Goal: Task Accomplishment & Management: Use online tool/utility

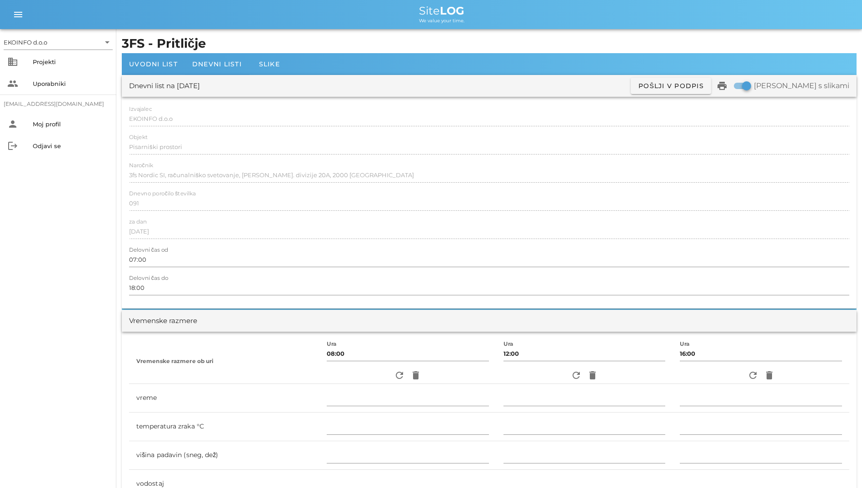
scroll to position [1604, 0]
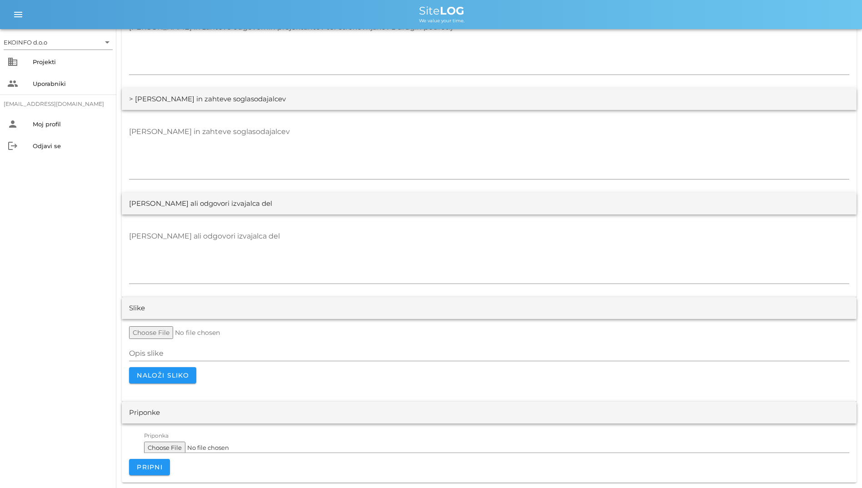
click at [41, 336] on div "EKOINFO d.o.o arrow_drop_down business Projekti people Uporabniki [EMAIL_ADDRES…" at bounding box center [58, 258] width 116 height 459
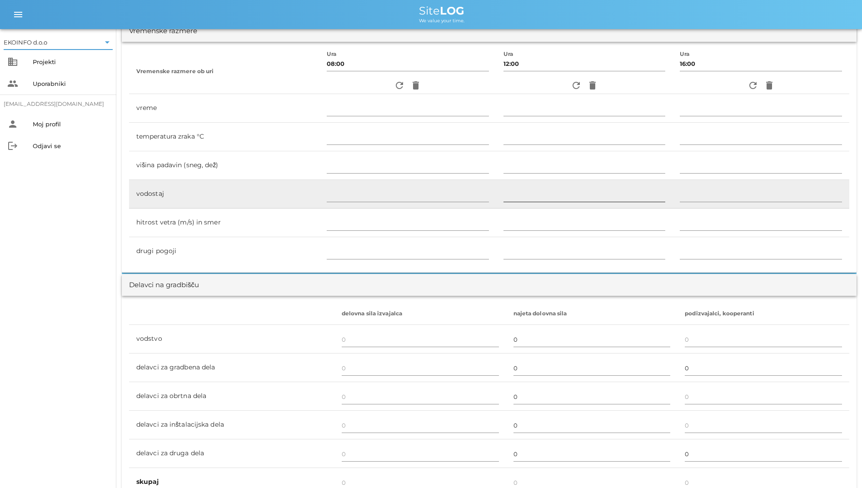
scroll to position [195, 0]
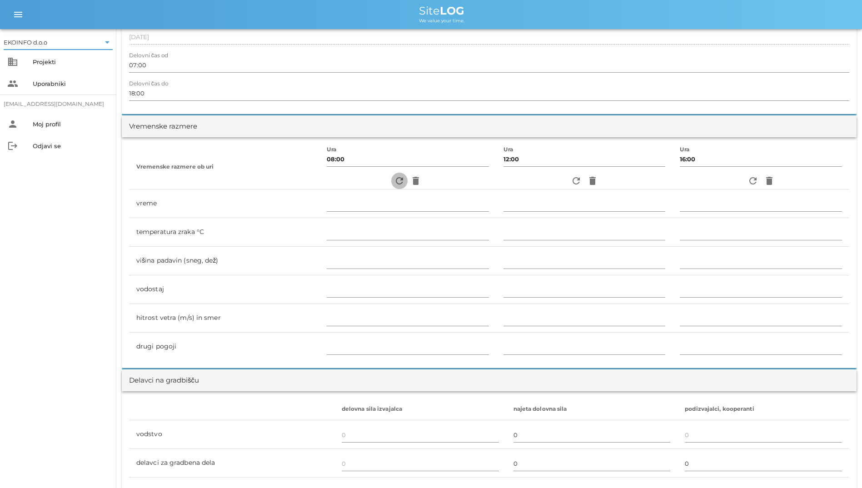
click at [394, 185] on icon "refresh" at bounding box center [399, 181] width 11 height 11
type input "jasno"
type input "8"
type input "0"
type input "0.83 m/s šibek J"
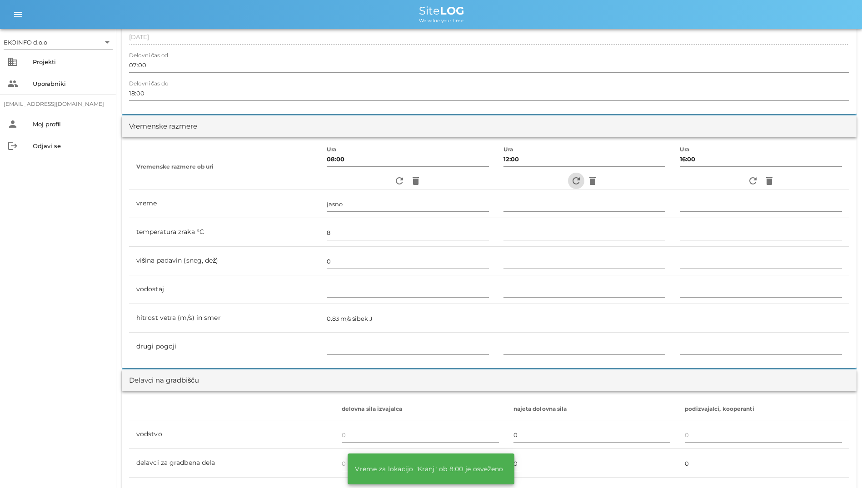
click at [572, 181] on icon "refresh" at bounding box center [576, 181] width 11 height 11
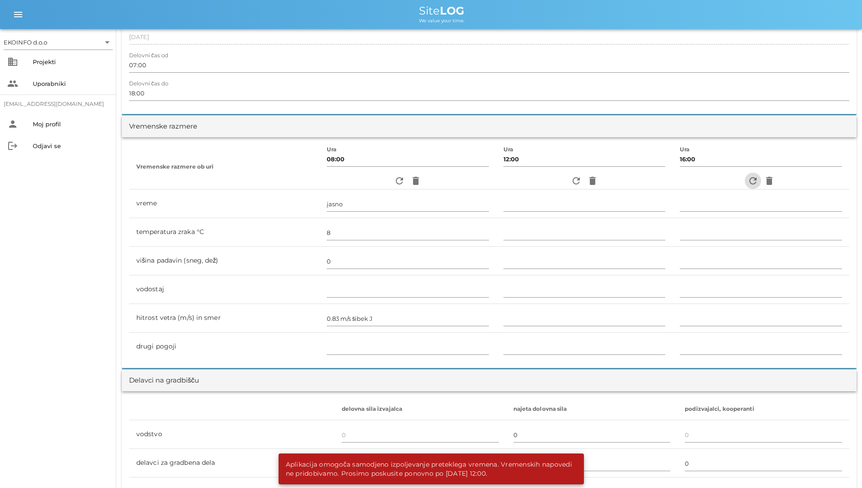
click at [749, 178] on icon "refresh" at bounding box center [753, 181] width 11 height 11
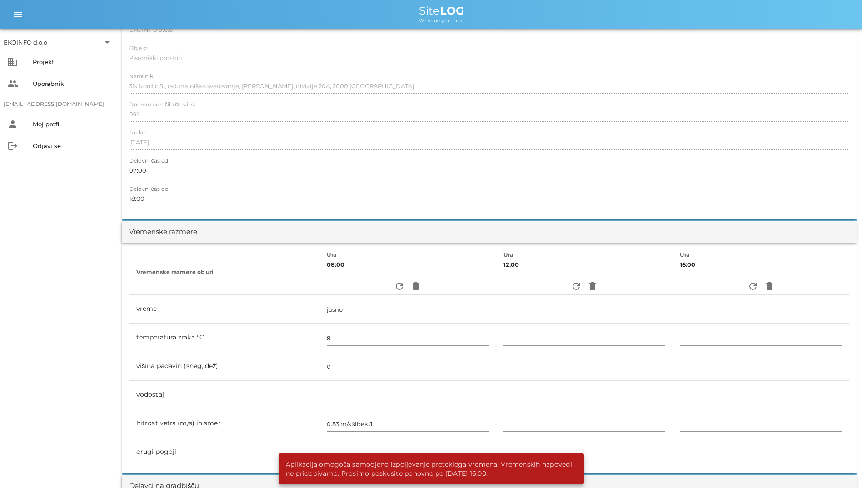
scroll to position [0, 0]
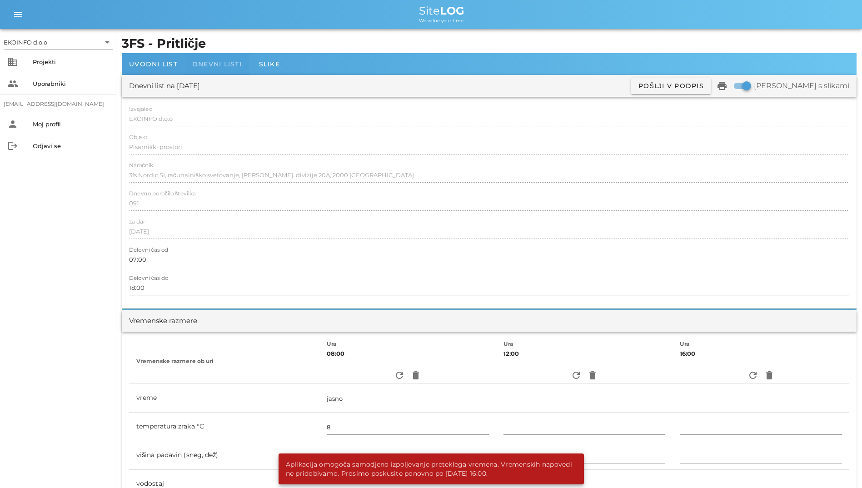
click at [232, 56] on div "Dnevni listi" at bounding box center [217, 64] width 64 height 22
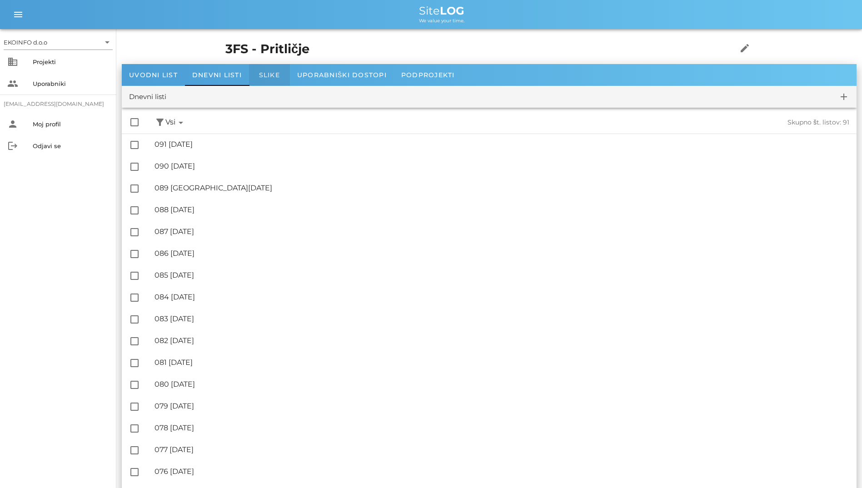
click at [261, 78] on span "Slike" at bounding box center [269, 75] width 21 height 8
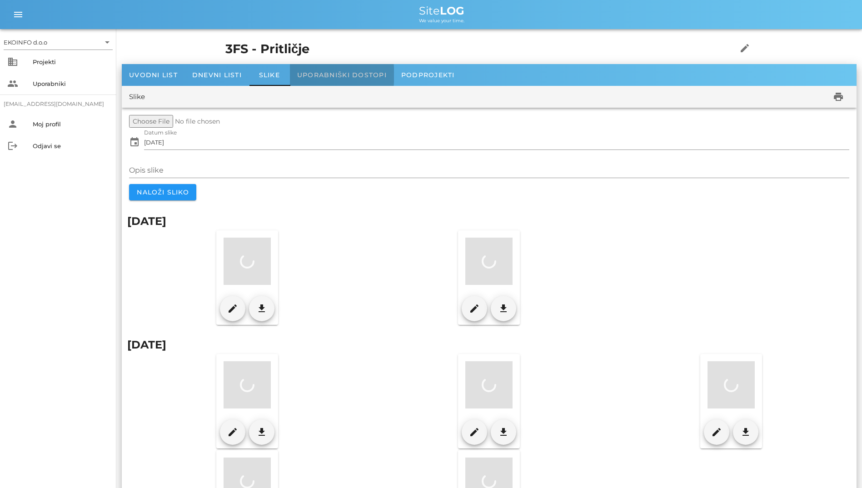
click at [328, 75] on span "Uporabniški dostopi" at bounding box center [342, 75] width 90 height 8
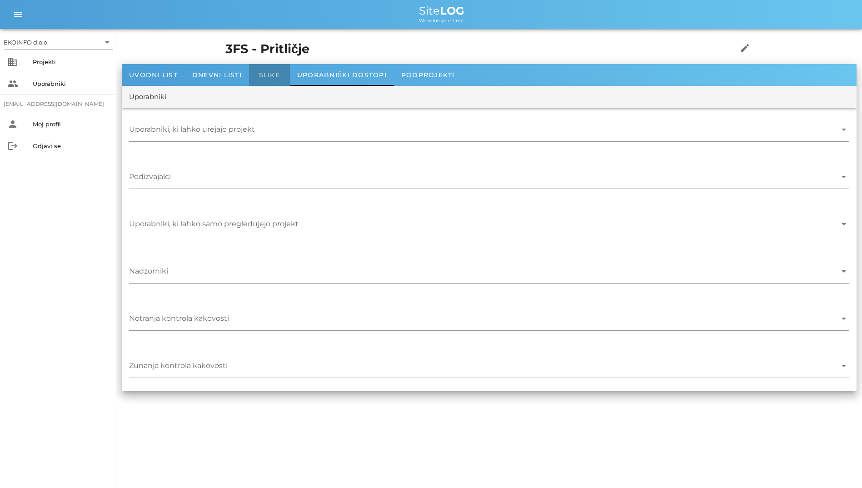
click at [267, 68] on div "Slike" at bounding box center [269, 75] width 41 height 22
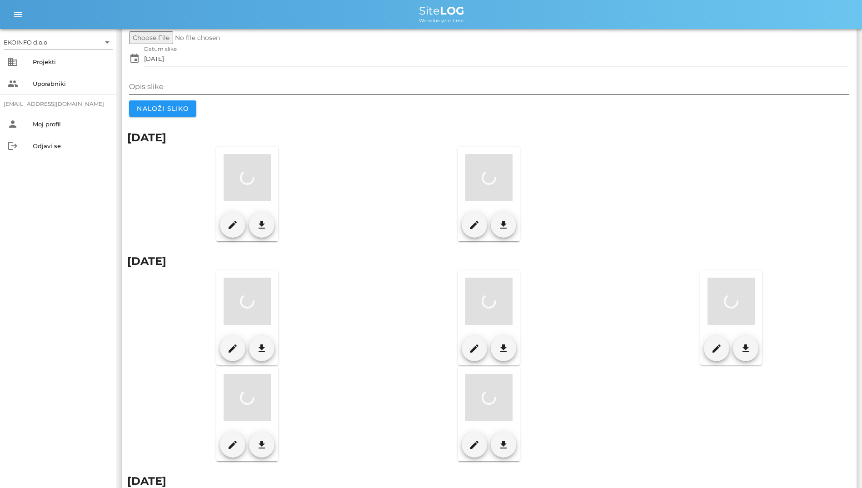
scroll to position [91, 0]
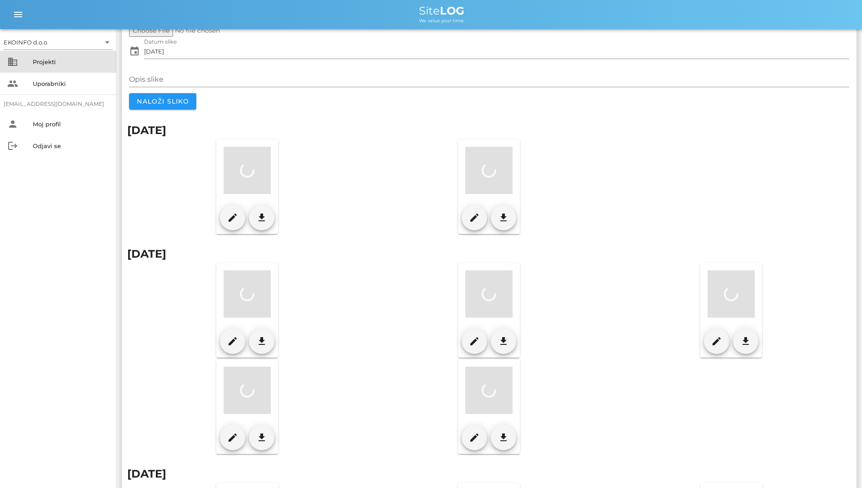
click at [59, 72] on div "business Projekti" at bounding box center [58, 62] width 116 height 22
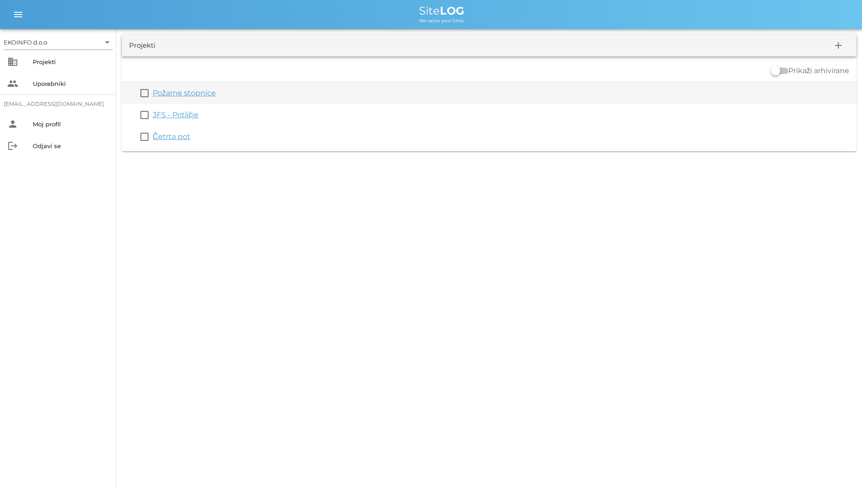
click at [194, 93] on link "Požarne stopnice" at bounding box center [184, 93] width 63 height 9
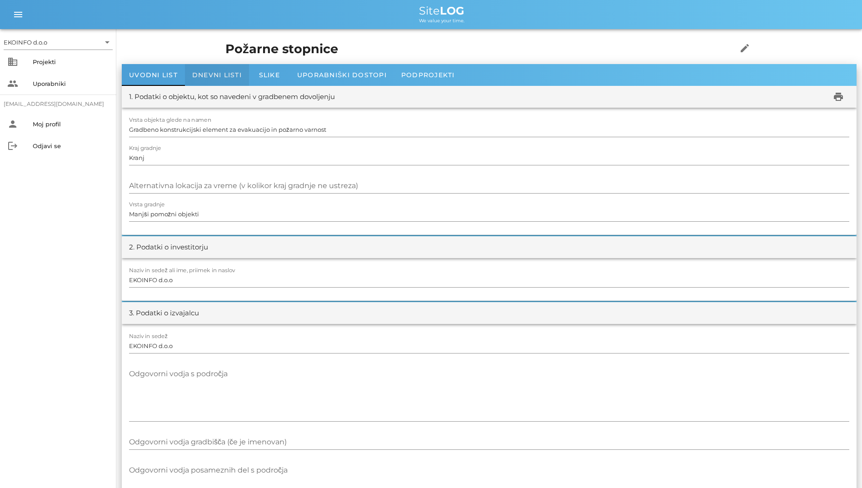
click at [216, 65] on div "Dnevni listi" at bounding box center [217, 75] width 64 height 22
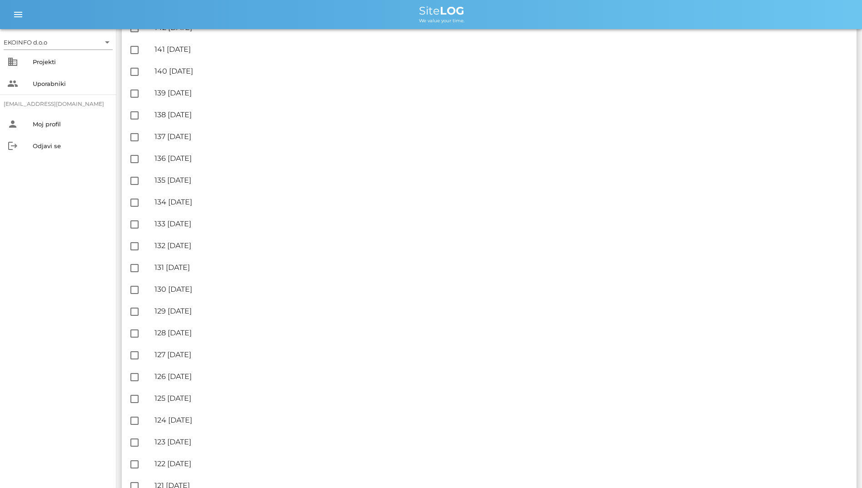
scroll to position [37, 0]
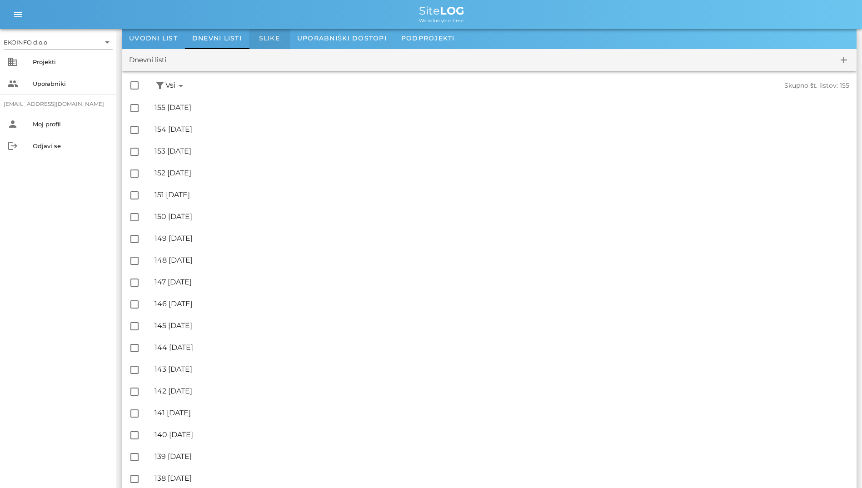
click at [266, 44] on div "Slike" at bounding box center [269, 38] width 41 height 22
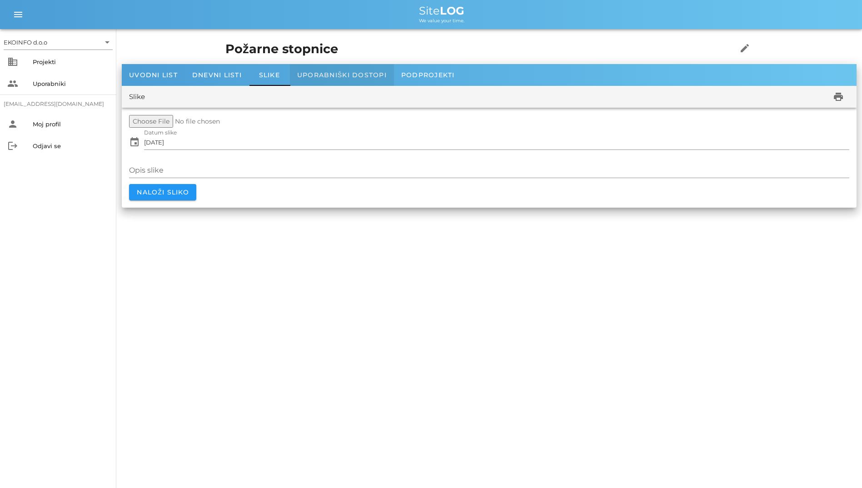
click at [331, 82] on div "Uporabniški dostopi" at bounding box center [342, 75] width 104 height 22
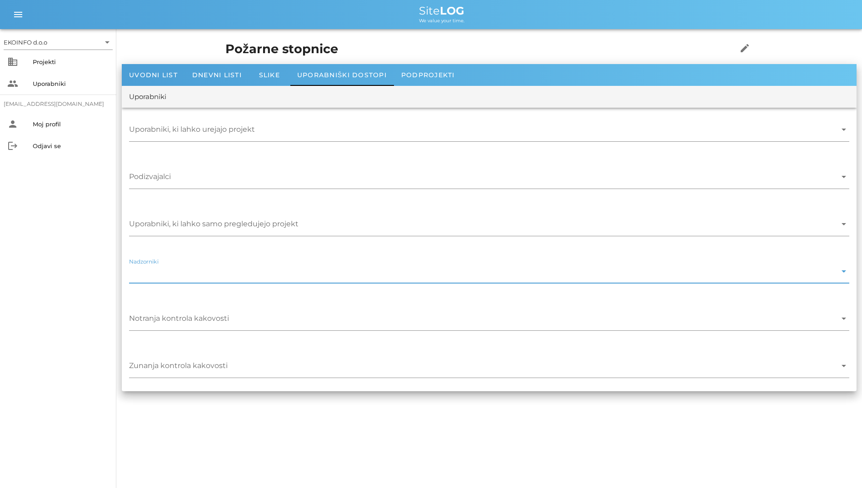
click at [810, 280] on input "Nadzorniki" at bounding box center [483, 273] width 708 height 15
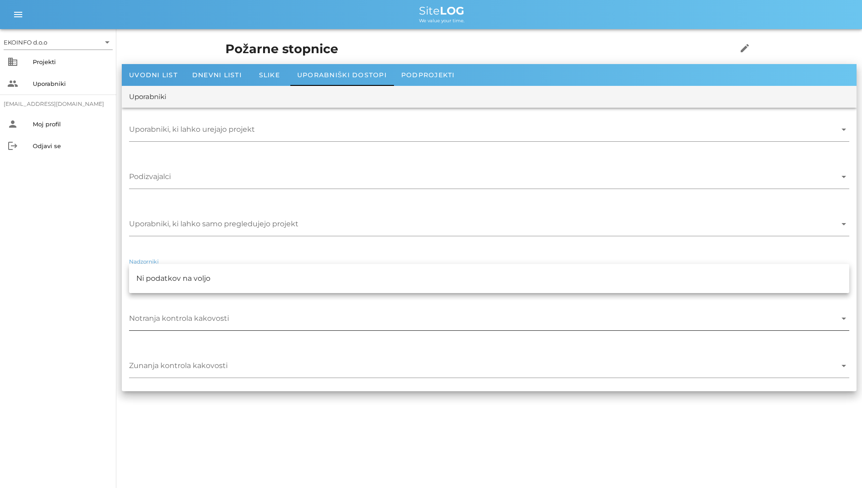
click at [743, 320] on input "Notranja kontrola kakovosti" at bounding box center [483, 321] width 708 height 15
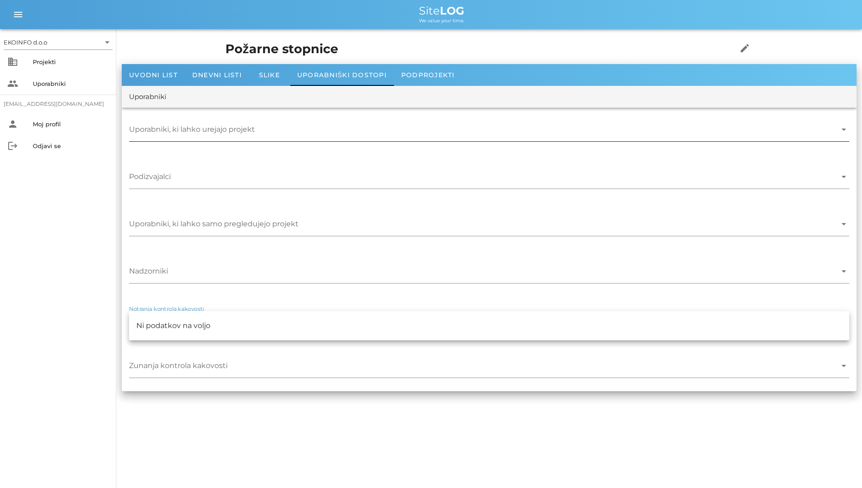
click at [564, 135] on input "Uporabniki, ki lahko urejajo projekt" at bounding box center [483, 132] width 708 height 15
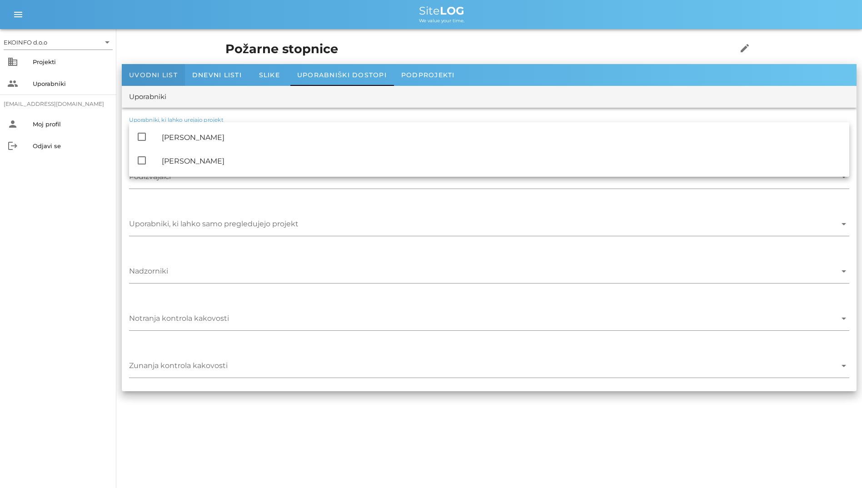
click at [145, 64] on div "Uvodni list" at bounding box center [153, 75] width 63 height 22
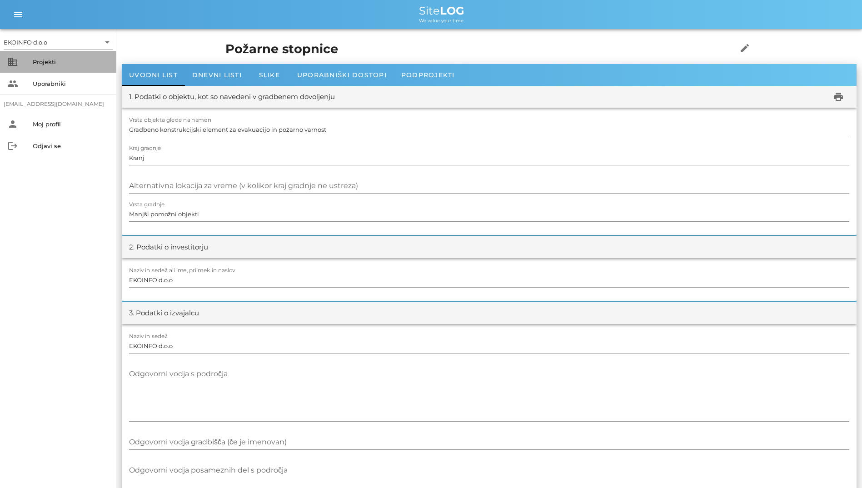
click at [42, 59] on div "Projekti" at bounding box center [71, 61] width 76 height 7
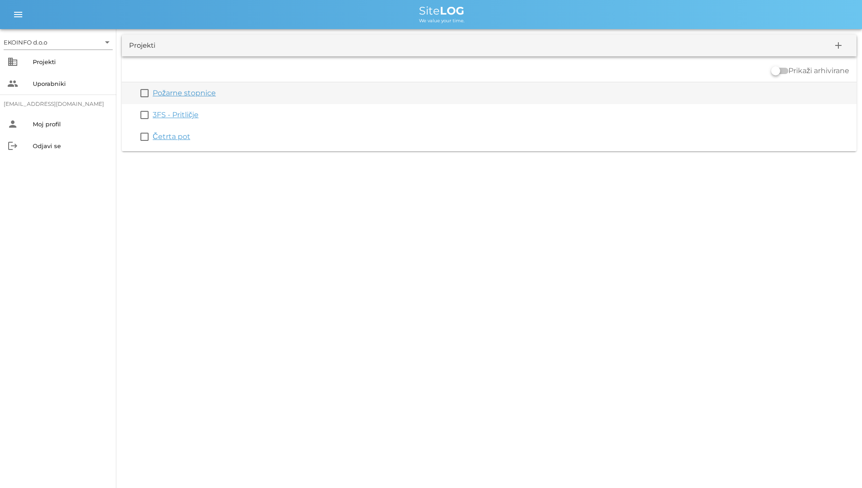
click at [173, 93] on link "Požarne stopnice" at bounding box center [184, 93] width 63 height 9
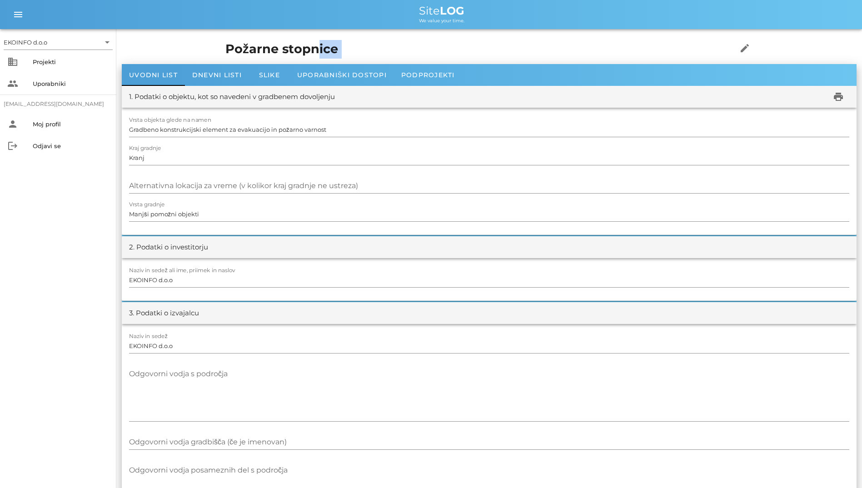
drag, startPoint x: 511, startPoint y: 69, endPoint x: 217, endPoint y: 35, distance: 296.1
drag, startPoint x: 217, startPoint y: 35, endPoint x: 120, endPoint y: 36, distance: 97.3
click at [222, 75] on span "Dnevni listi" at bounding box center [217, 75] width 50 height 8
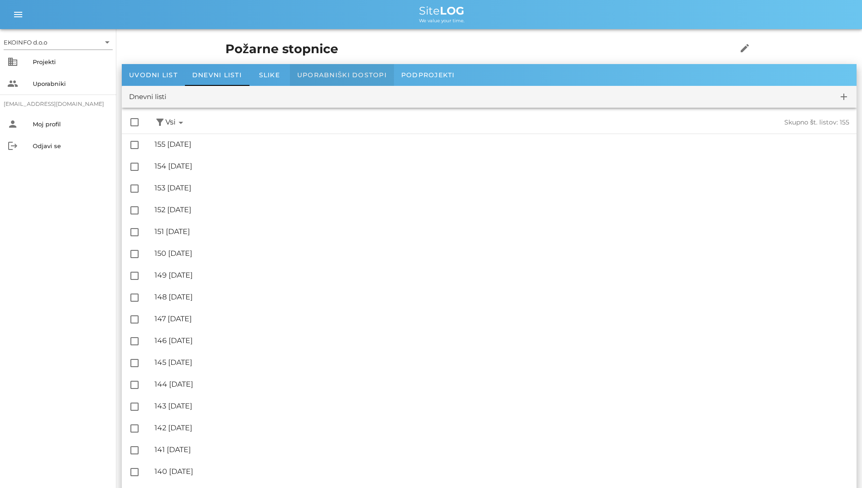
click at [330, 69] on div "Uporabniški dostopi" at bounding box center [342, 75] width 104 height 22
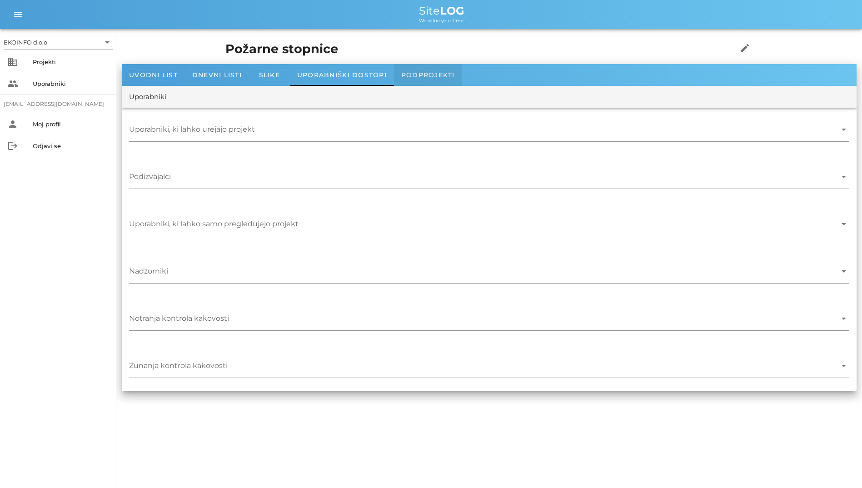
click at [416, 68] on div "Podprojekti" at bounding box center [428, 75] width 68 height 22
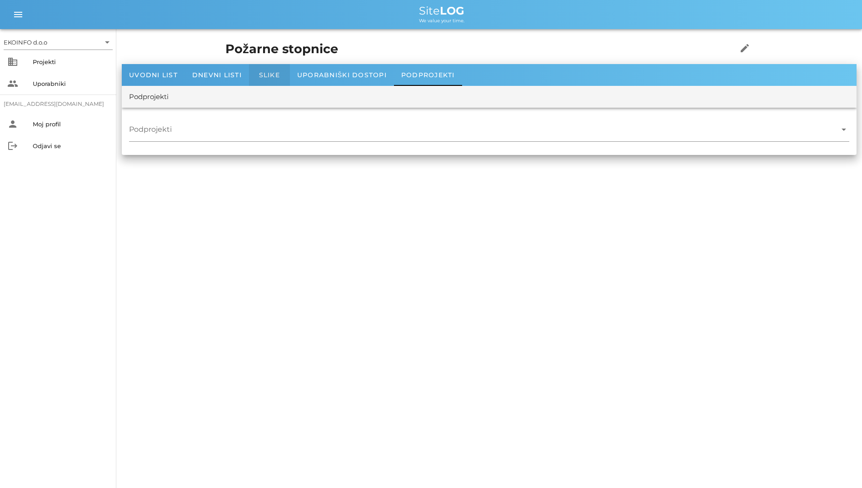
click at [251, 78] on div "Slike" at bounding box center [269, 75] width 41 height 22
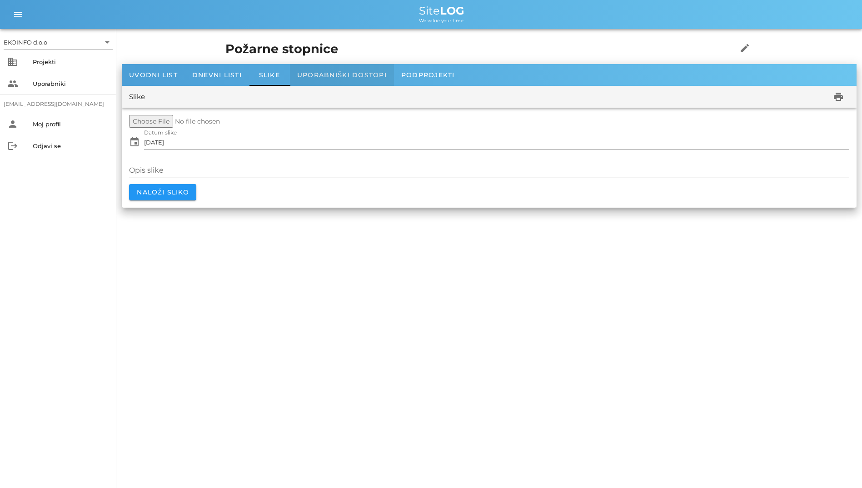
click at [318, 72] on span "Uporabniški dostopi" at bounding box center [342, 75] width 90 height 8
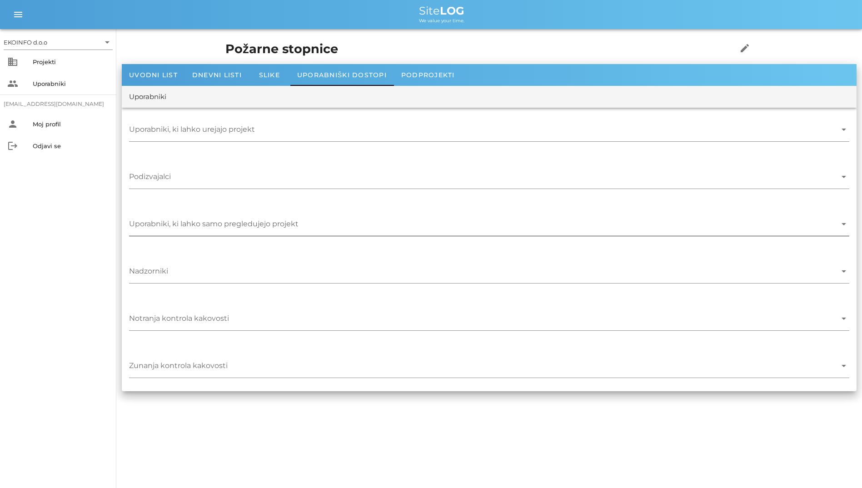
click at [792, 212] on div "Uporabniki, ki lahko samo pregledujejo projekt arrow_drop_down" at bounding box center [489, 226] width 721 height 31
click at [47, 61] on div "Projekti" at bounding box center [71, 61] width 76 height 7
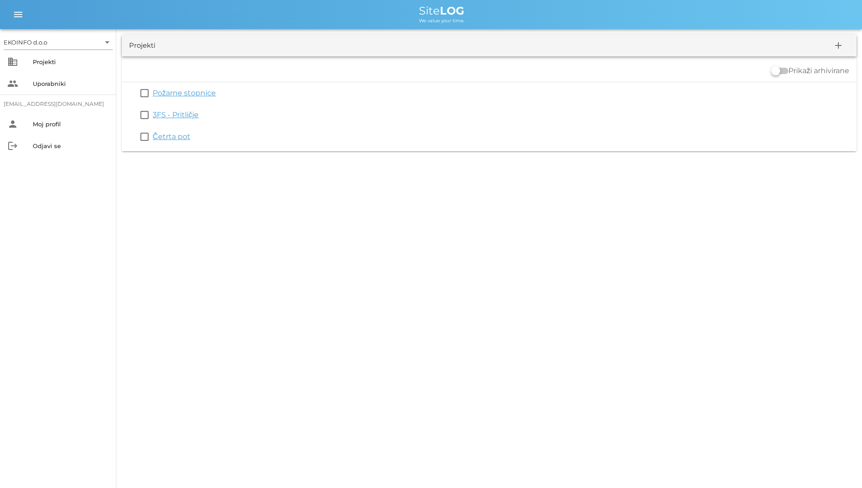
click at [797, 243] on div "EKOINFO d.o.o arrow_drop_down business Projekti people Uporabniki [EMAIL_ADDRES…" at bounding box center [431, 244] width 862 height 488
click at [810, 244] on div "EKOINFO d.o.o arrow_drop_down business Projekti people Uporabniki [EMAIL_ADDRES…" at bounding box center [431, 244] width 862 height 488
click at [177, 118] on link "3FS - Pritličje" at bounding box center [176, 114] width 46 height 9
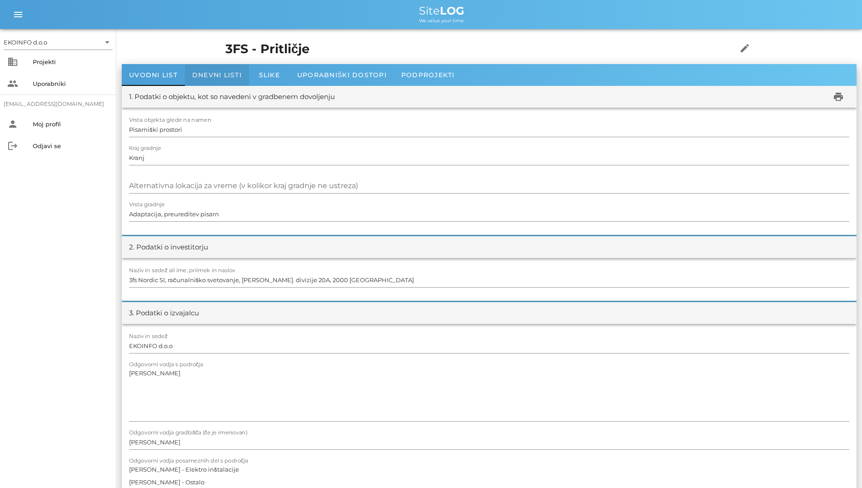
click at [216, 77] on span "Dnevni listi" at bounding box center [217, 75] width 50 height 8
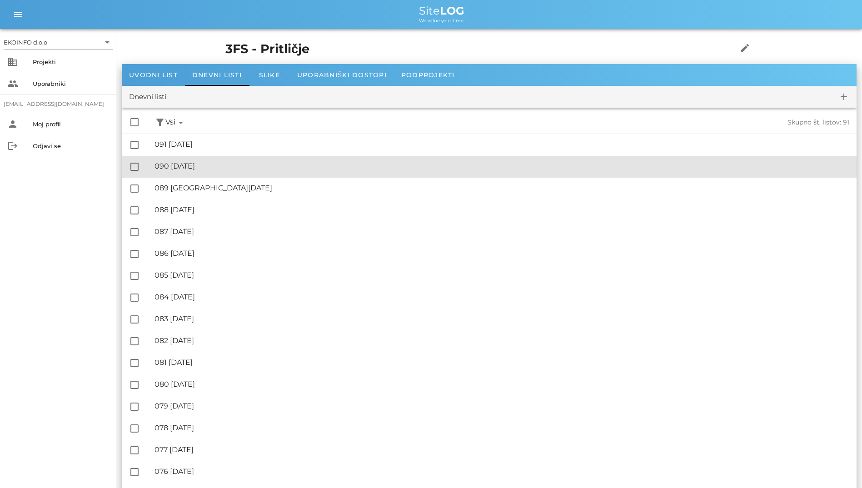
click at [264, 167] on div "🔏 090 [DATE]" at bounding box center [502, 166] width 695 height 9
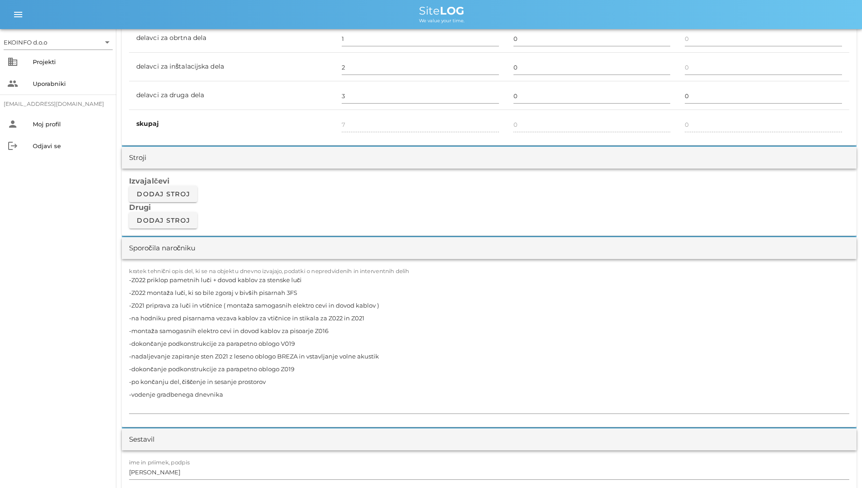
scroll to position [818, 0]
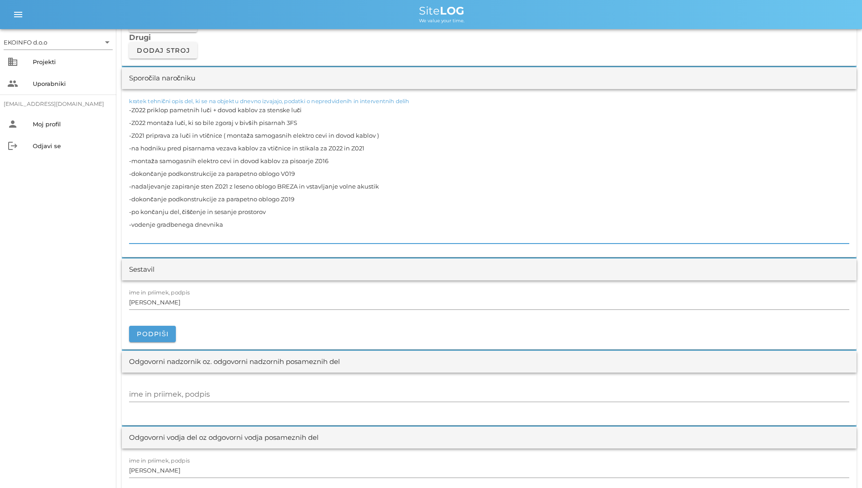
click at [266, 230] on textarea "-Z022 priklop pametnih luči + dovod kablov za stenske luči -Z022 montaža luči, …" at bounding box center [489, 174] width 721 height 140
click at [194, 230] on textarea "-Z022 priklop pametnih luči + dovod kablov za stenske luči -Z022 montaža luči, …" at bounding box center [489, 174] width 721 height 140
click at [228, 226] on textarea "-Z022 priklop pametnih luči + dovod kablov za stenske luči -Z022 montaža luči, …" at bounding box center [489, 174] width 721 height 140
click at [320, 231] on textarea "-Z022 priklop pametnih luči + dovod kablov za stenske luči -Z022 montaža luči, …" at bounding box center [489, 174] width 721 height 140
drag, startPoint x: 179, startPoint y: 202, endPoint x: 194, endPoint y: 172, distance: 33.8
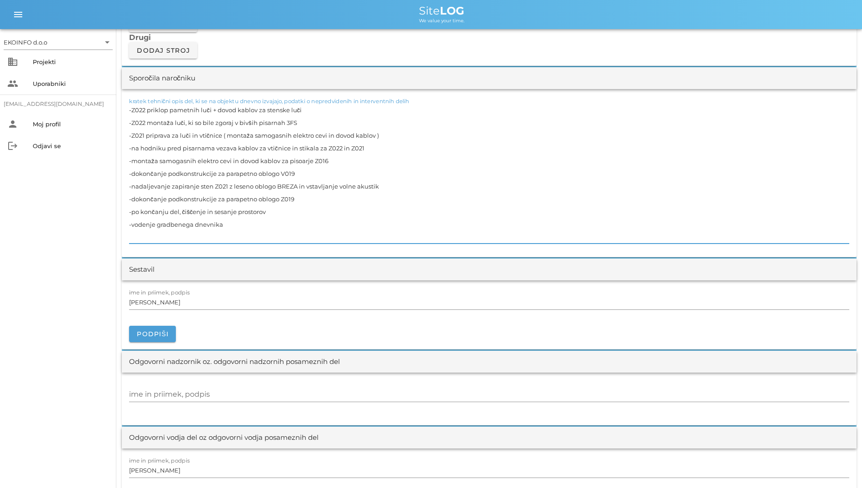
drag, startPoint x: 194, startPoint y: 172, endPoint x: 171, endPoint y: 172, distance: 23.2
click at [171, 172] on textarea "-Z022 priklop pametnih luči + dovod kablov za stenske luči -Z022 montaža luči, …" at bounding box center [489, 174] width 721 height 140
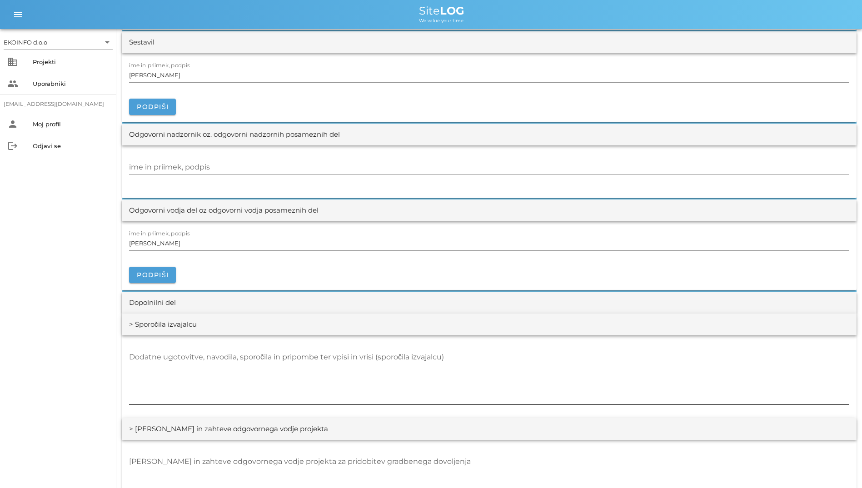
click at [223, 356] on div "Dodatne ugotovitve, navodila, sporočila in pripombe ter vpisi in vrisi (sporoči…" at bounding box center [489, 377] width 721 height 55
type textarea "- Dodel"
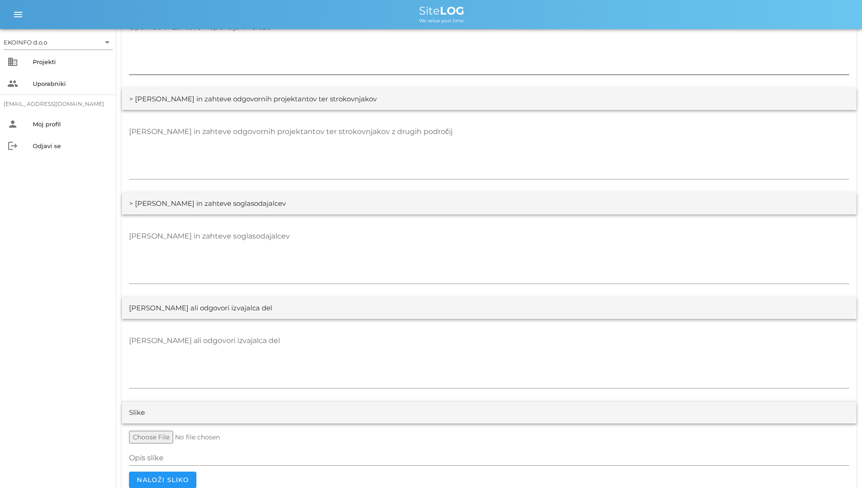
scroll to position [1690, 0]
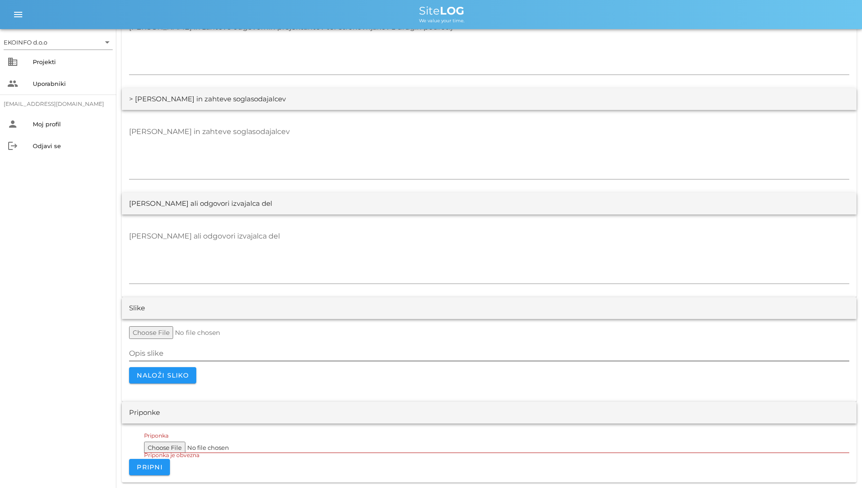
click at [315, 366] on div at bounding box center [489, 364] width 721 height 6
click at [159, 376] on span "Naloži sliko" at bounding box center [162, 375] width 53 height 8
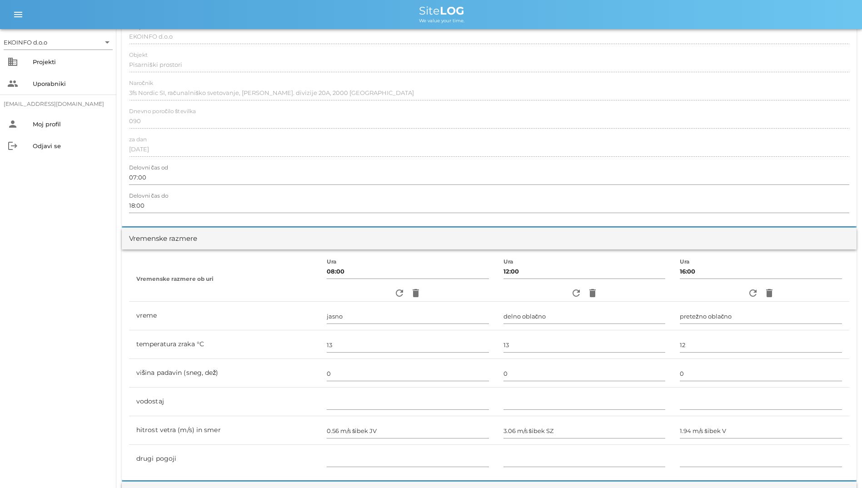
scroll to position [0, 0]
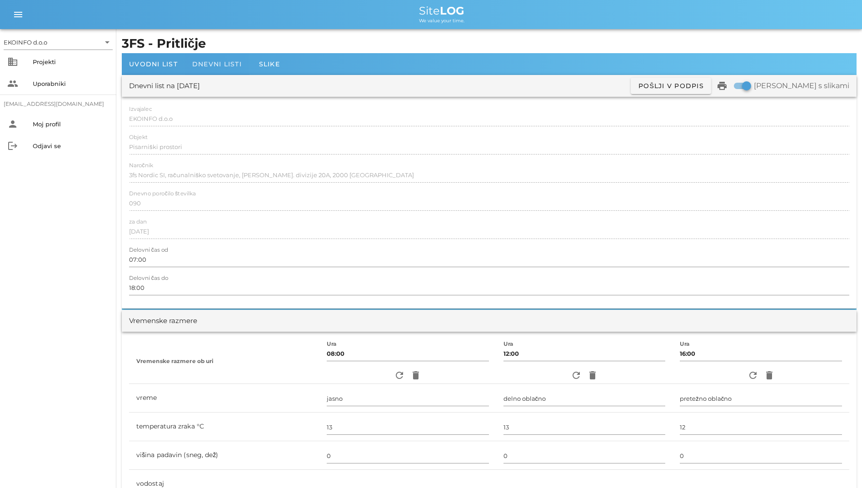
click at [216, 63] on span "Dnevni listi" at bounding box center [217, 64] width 50 height 8
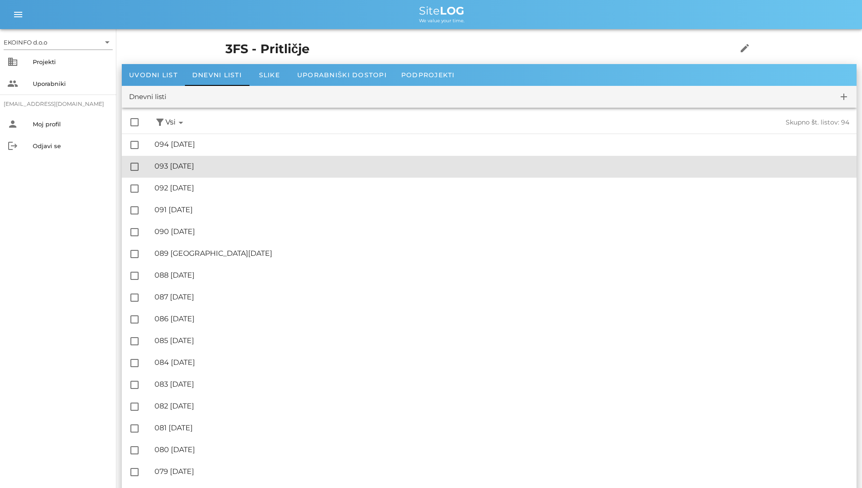
click at [246, 161] on div "🔏 093 [DATE] ✓ Podpisal: Nadzornik ✓ Podpisal: Sestavljalec ✓ Podpisal: Odgovor…" at bounding box center [502, 166] width 695 height 20
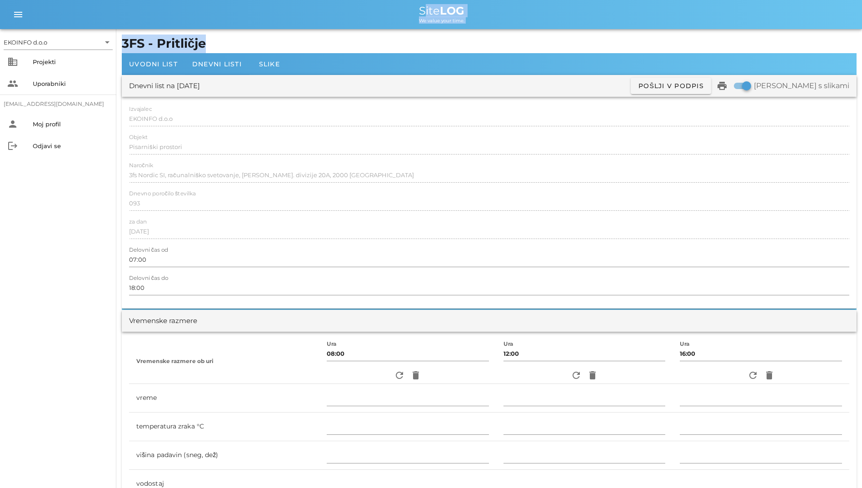
drag, startPoint x: 413, startPoint y: 5, endPoint x: 506, endPoint y: 41, distance: 99.7
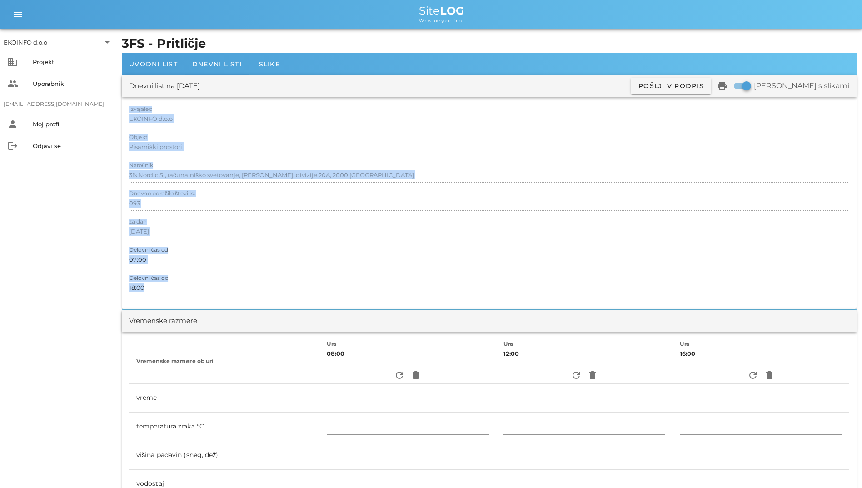
drag, startPoint x: 252, startPoint y: 212, endPoint x: 125, endPoint y: 105, distance: 165.9
click at [125, 105] on div "Izvajalec EKOINFO d.o.o Objekt Pisarniški prostori Naročnik 3fs Nordic SI, raču…" at bounding box center [489, 203] width 735 height 212
drag, startPoint x: 125, startPoint y: 105, endPoint x: 196, endPoint y: 158, distance: 88.8
click at [196, 158] on div at bounding box center [489, 157] width 721 height 6
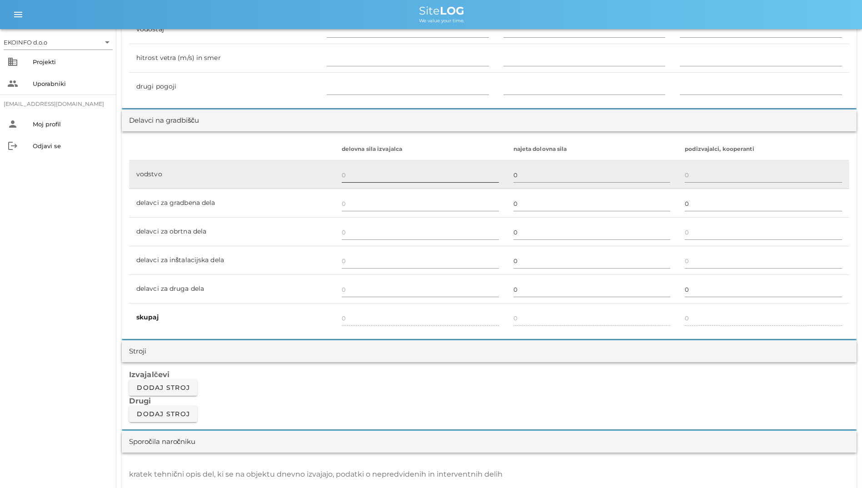
scroll to position [227, 0]
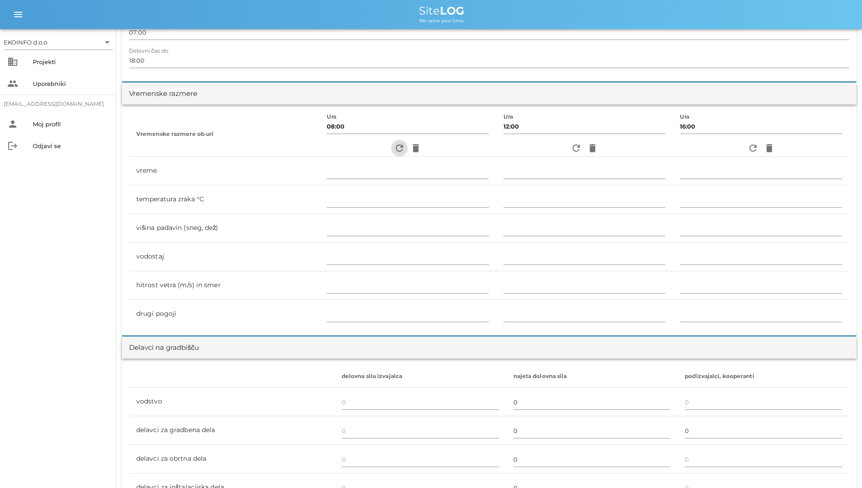
click at [394, 141] on button "refresh" at bounding box center [399, 148] width 16 height 16
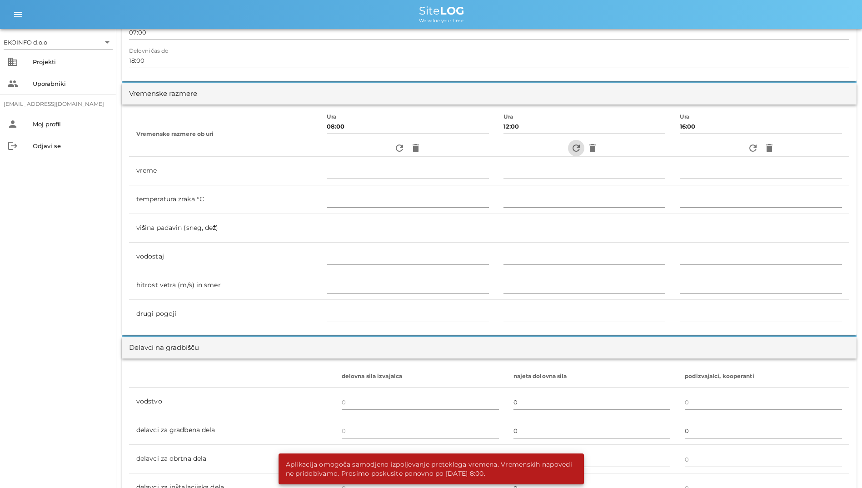
click at [574, 144] on icon "refresh" at bounding box center [576, 148] width 11 height 11
click at [755, 146] on icon "refresh" at bounding box center [753, 148] width 11 height 11
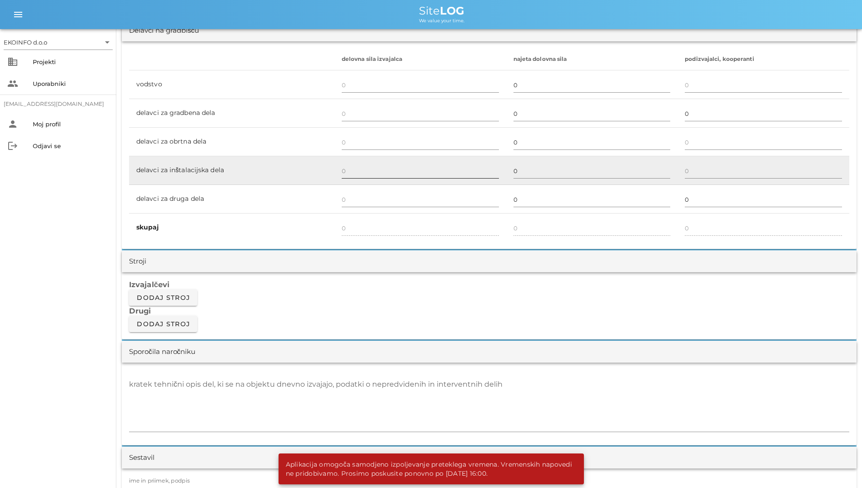
scroll to position [546, 0]
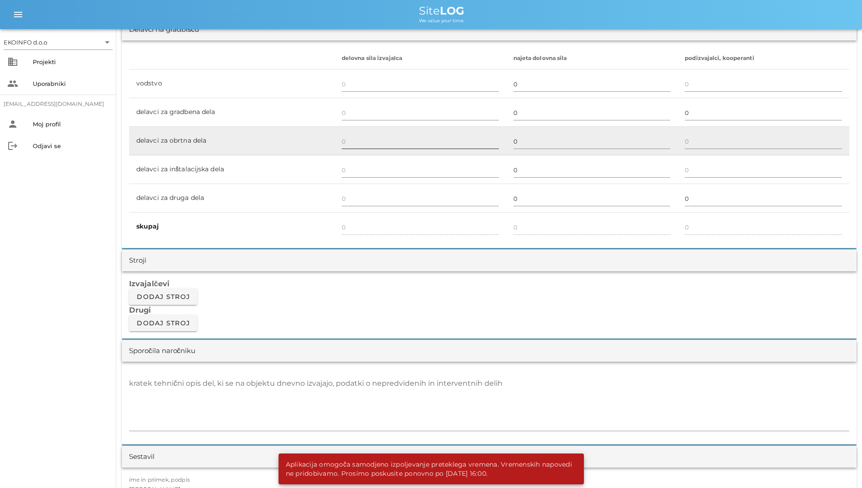
click at [421, 141] on input "text" at bounding box center [420, 141] width 157 height 15
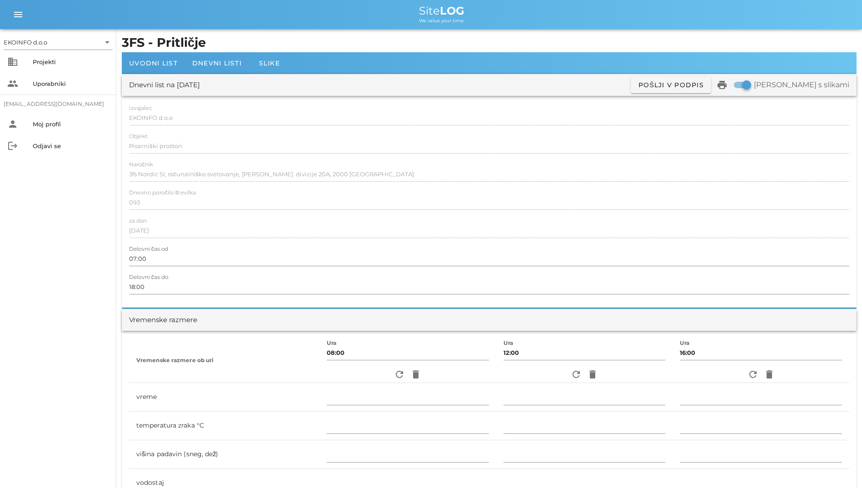
scroll to position [0, 0]
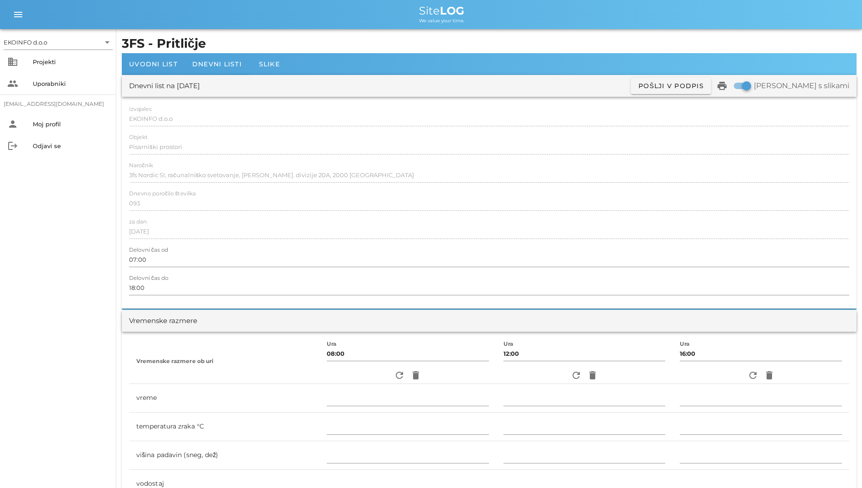
drag, startPoint x: 577, startPoint y: 72, endPoint x: 532, endPoint y: 65, distance: 44.6
click at [532, 65] on div "Uvodni list Dnevni listi Slike" at bounding box center [489, 64] width 735 height 22
drag, startPoint x: 505, startPoint y: 61, endPoint x: 455, endPoint y: 61, distance: 49.6
click at [455, 61] on div "Uvodni list Dnevni listi Slike" at bounding box center [489, 64] width 735 height 22
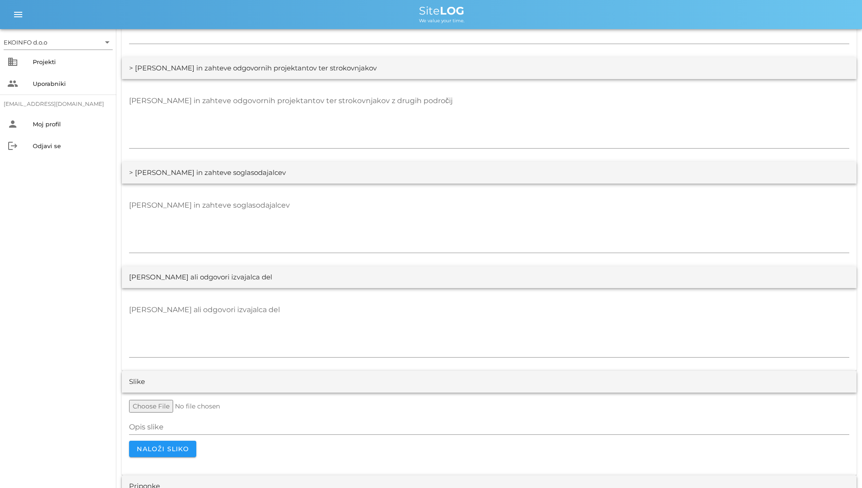
scroll to position [1604, 0]
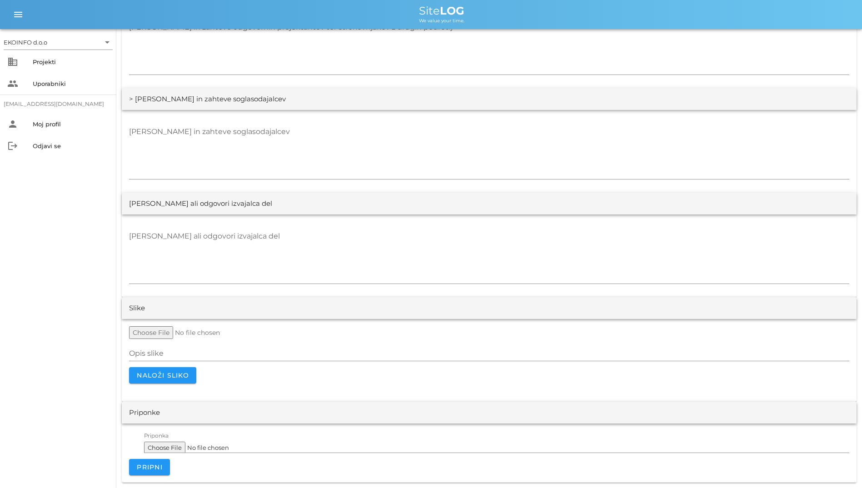
drag, startPoint x: 270, startPoint y: 310, endPoint x: 208, endPoint y: 308, distance: 61.4
click at [208, 308] on div "Slike" at bounding box center [489, 308] width 735 height 22
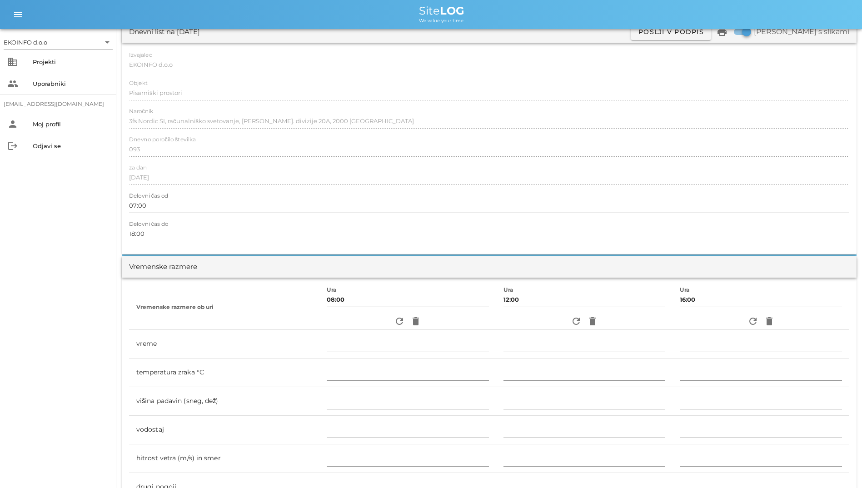
scroll to position [149, 0]
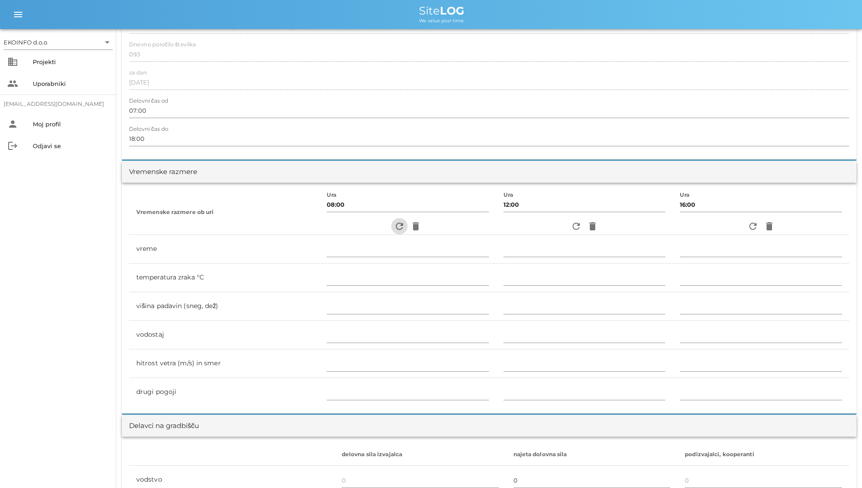
click at [397, 226] on icon "refresh" at bounding box center [399, 226] width 11 height 11
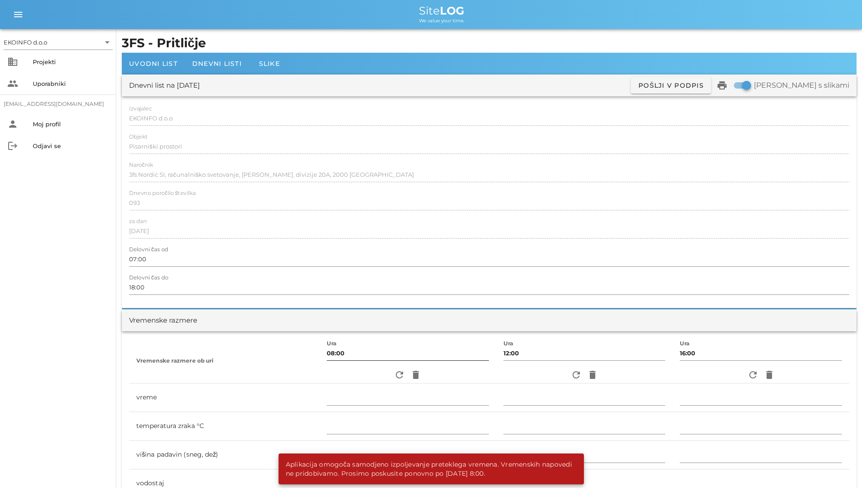
scroll to position [0, 0]
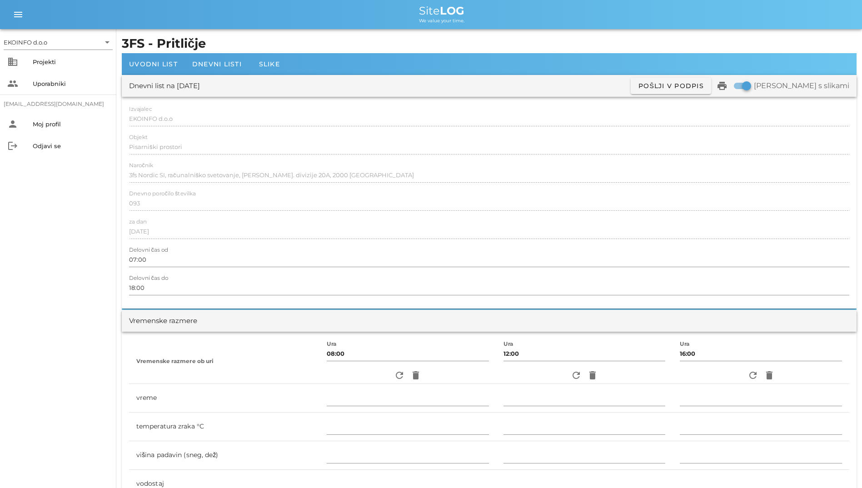
click at [701, 125] on div "Dnevni list na [DATE] ✓ Podpisan Pošlji v podpis print Natisni s slikami Izvaja…" at bounding box center [489, 192] width 735 height 234
click at [755, 89] on div at bounding box center [746, 85] width 15 height 15
click at [746, 89] on div at bounding box center [737, 85] width 15 height 15
checkbox input "true"
click at [211, 60] on span "Dnevni listi" at bounding box center [217, 64] width 50 height 8
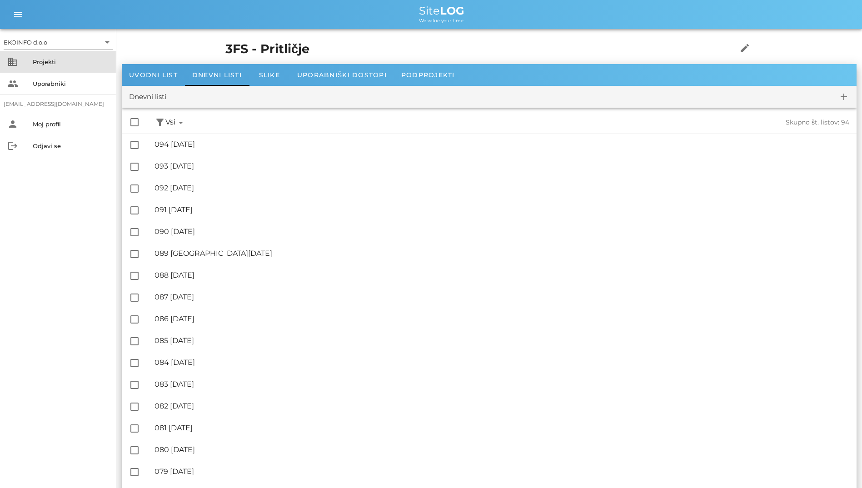
click at [105, 66] on div "Projekti" at bounding box center [71, 62] width 76 height 15
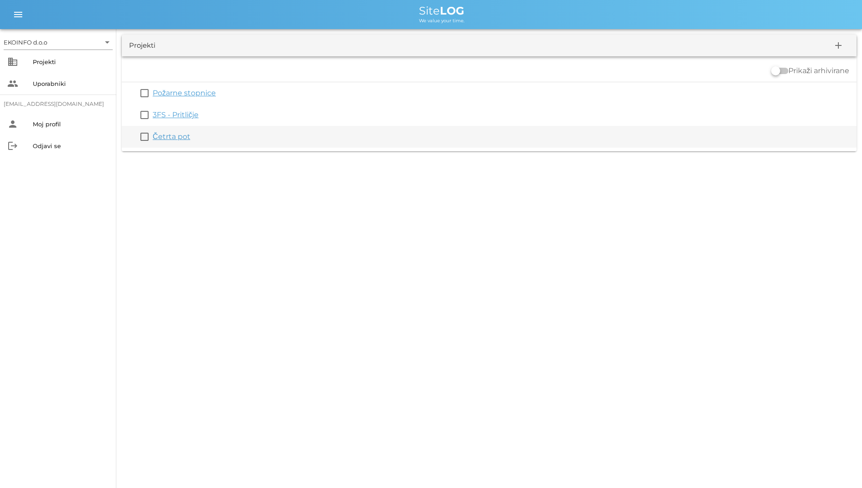
click at [176, 138] on link "Četrta pot" at bounding box center [172, 136] width 38 height 9
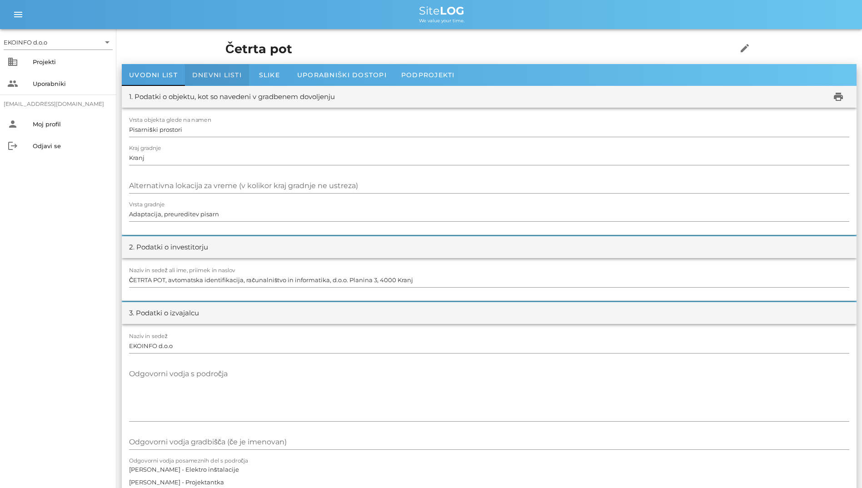
click at [223, 77] on span "Dnevni listi" at bounding box center [217, 75] width 50 height 8
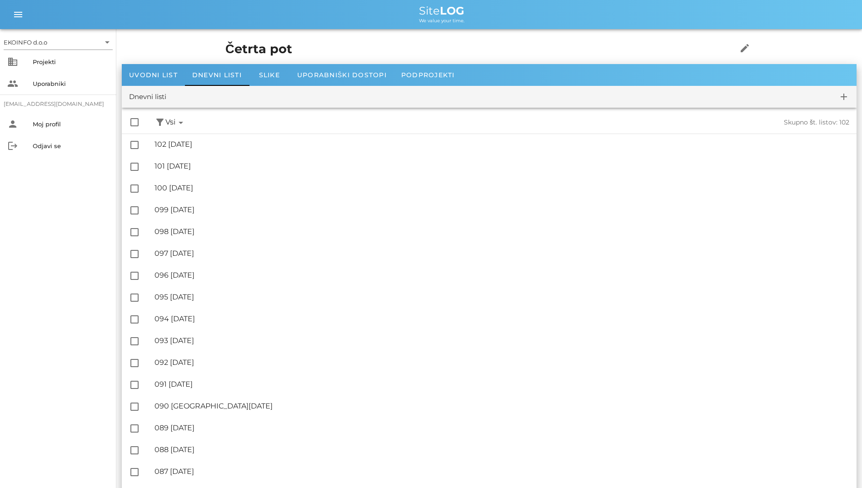
click at [299, 121] on div "check_box_outline_blank filter_alt Podpisani arrow_drop_down Nepodpisani arrow_…" at bounding box center [489, 122] width 735 height 22
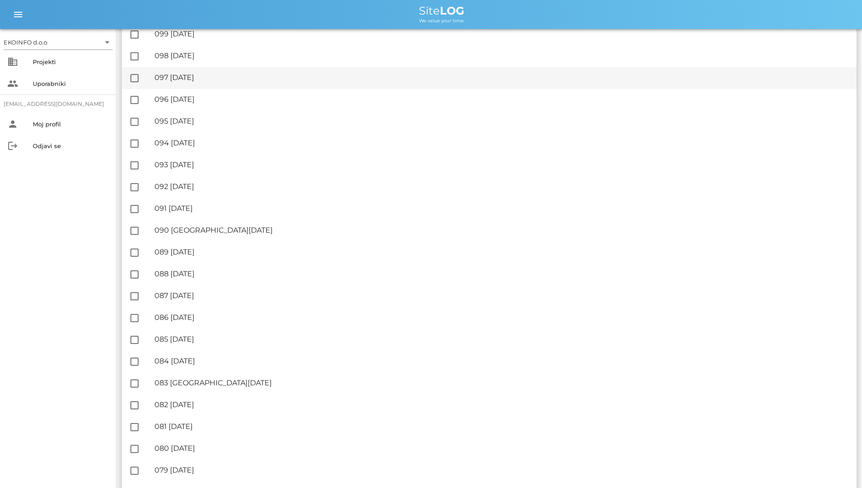
scroll to position [182, 0]
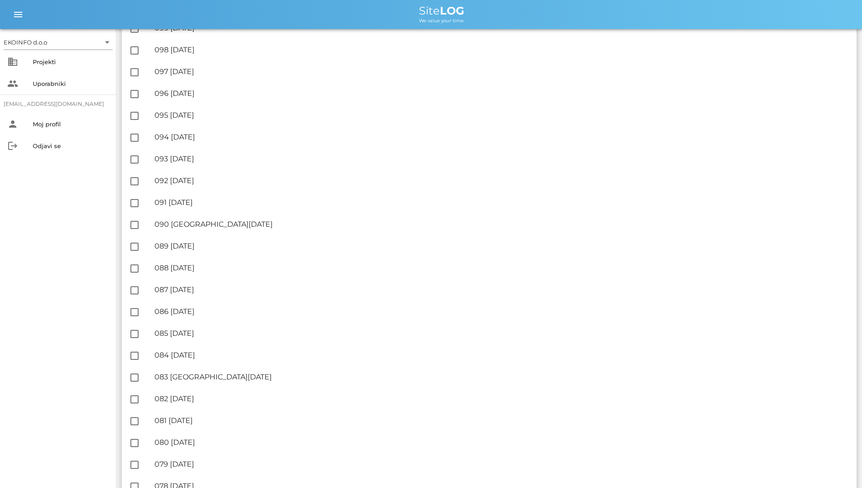
click at [75, 263] on div "EKOINFO d.o.o arrow_drop_down business Projekti people Uporabniki [EMAIL_ADDRES…" at bounding box center [58, 258] width 116 height 459
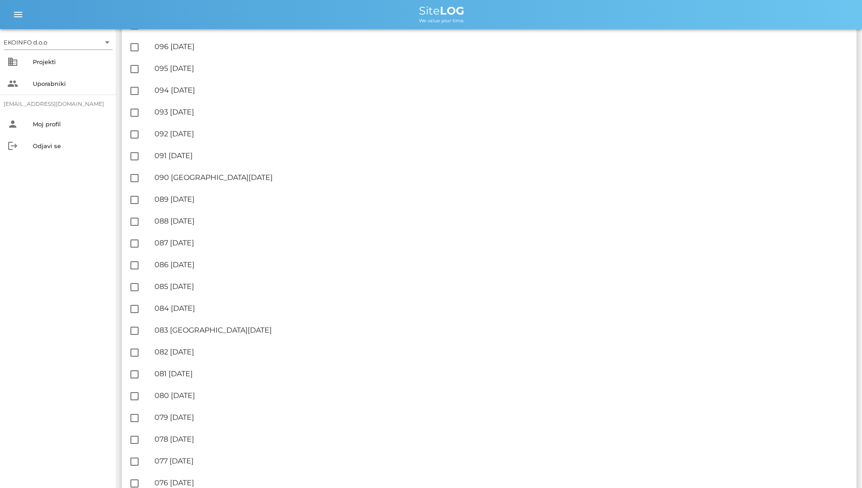
scroll to position [591, 0]
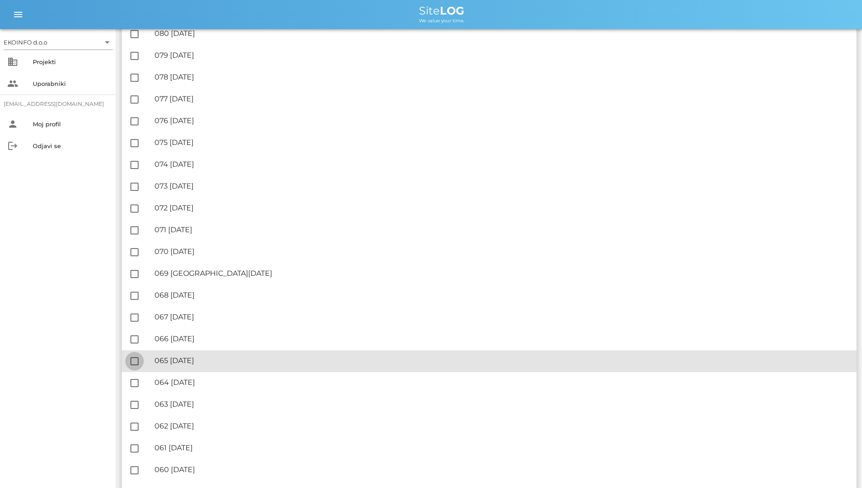
click at [142, 364] on div at bounding box center [134, 361] width 15 height 15
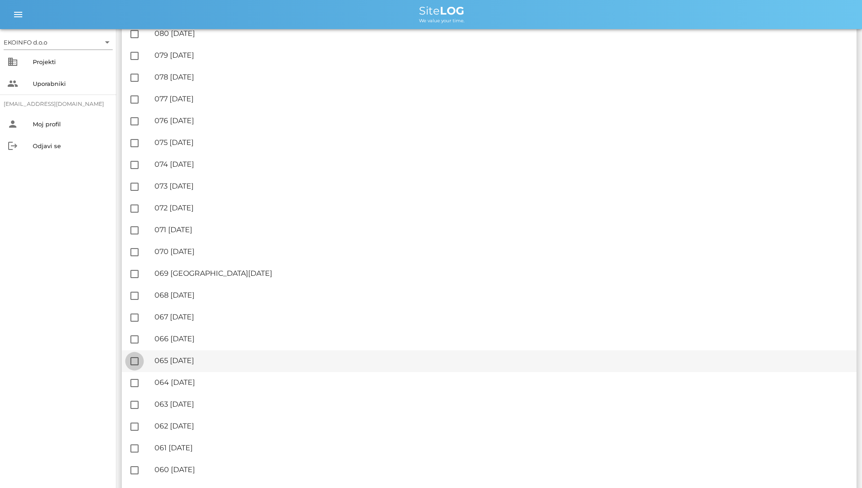
checkbox input "true"
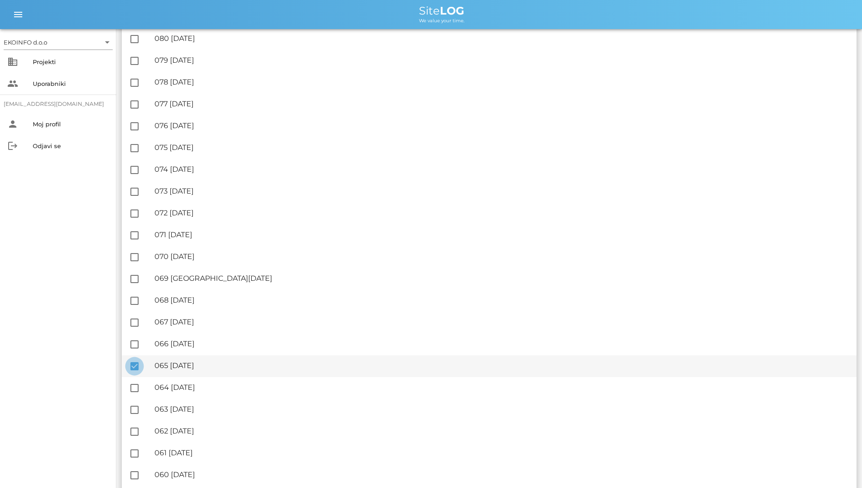
scroll to position [596, 0]
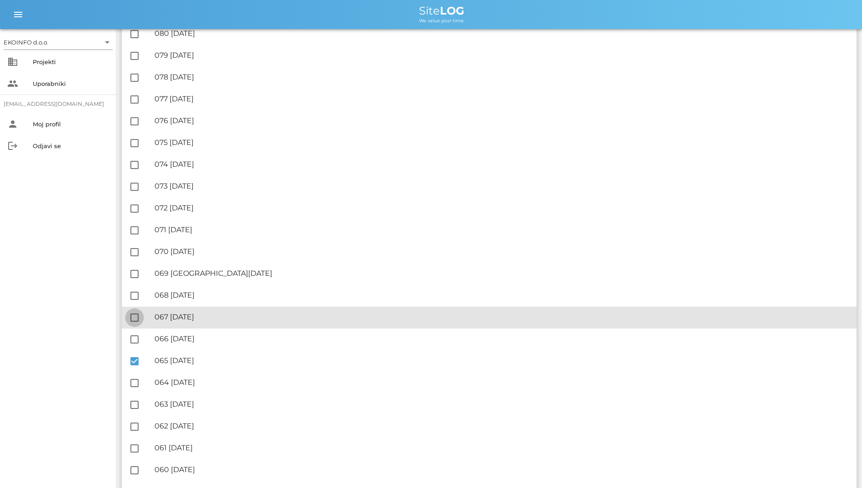
click at [128, 313] on div at bounding box center [134, 317] width 15 height 15
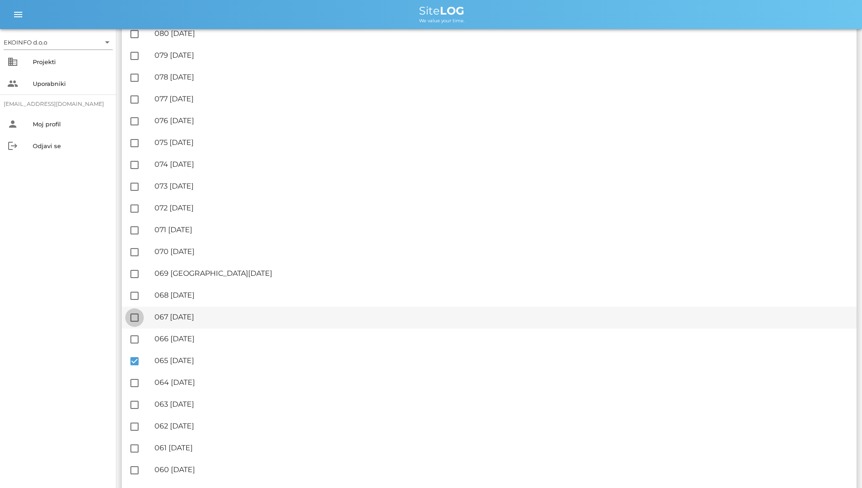
checkbox input "true"
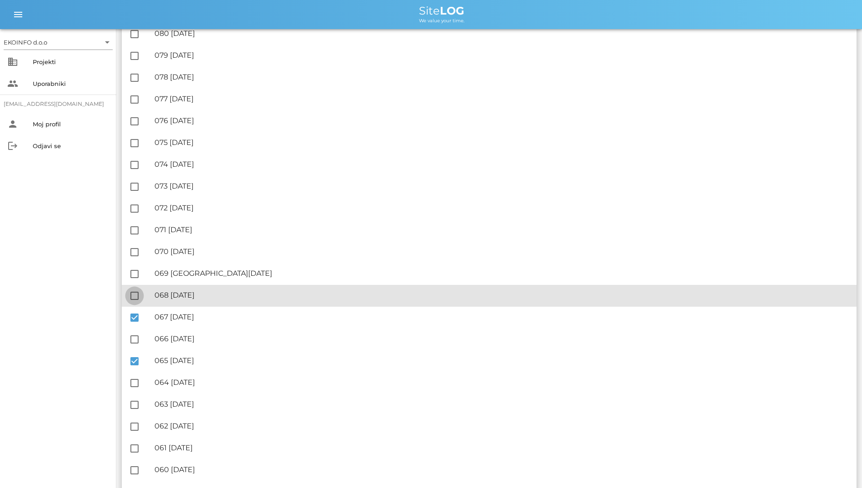
click at [134, 299] on div at bounding box center [134, 295] width 15 height 15
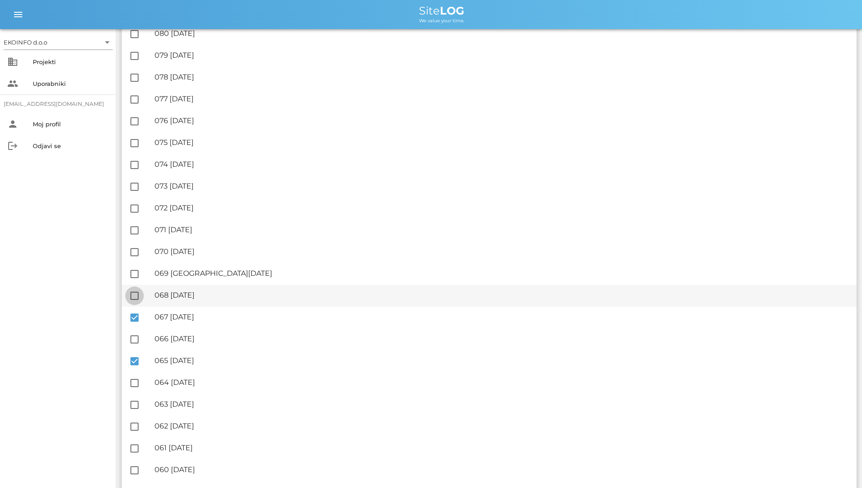
checkbox input "true"
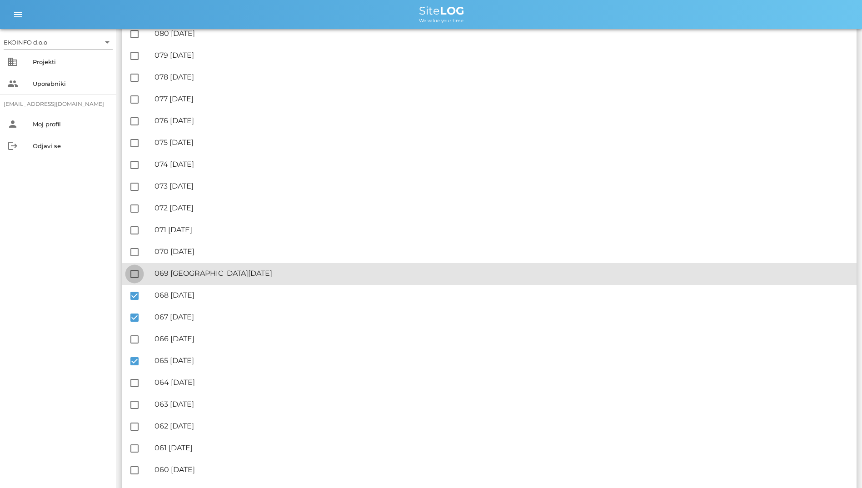
click at [135, 278] on div at bounding box center [134, 273] width 15 height 15
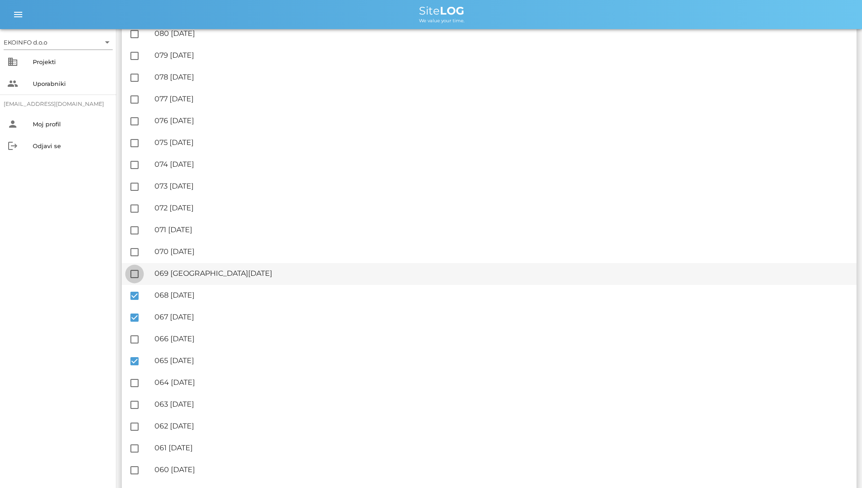
checkbox input "true"
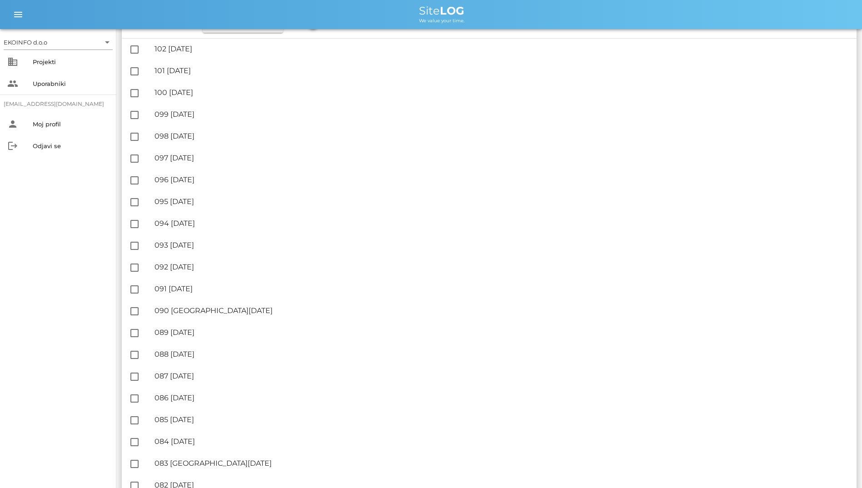
scroll to position [0, 0]
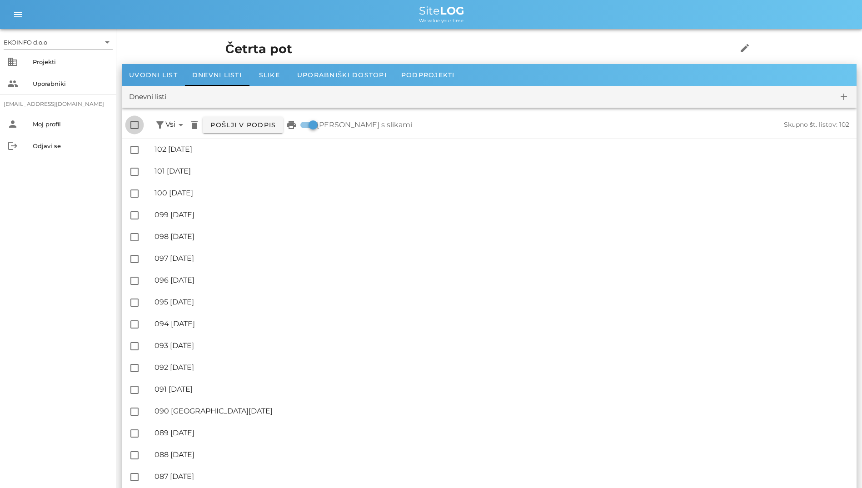
click at [140, 125] on div at bounding box center [134, 124] width 15 height 15
checkbox input "false"
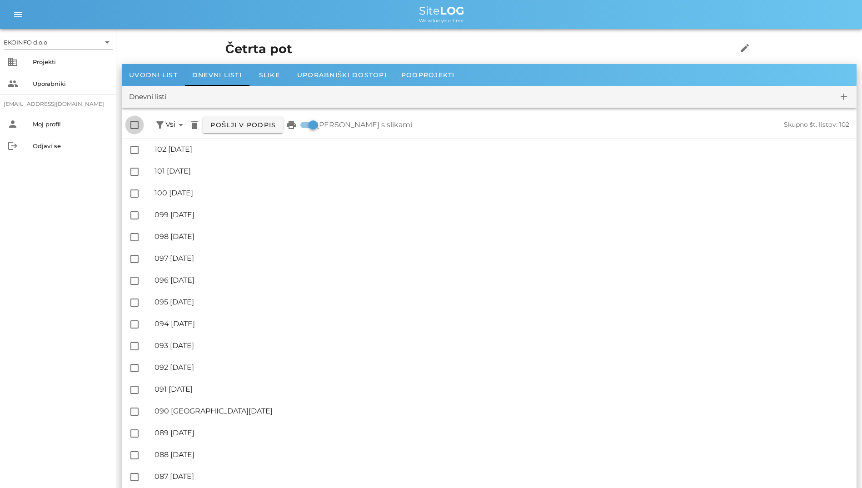
checkbox input "false"
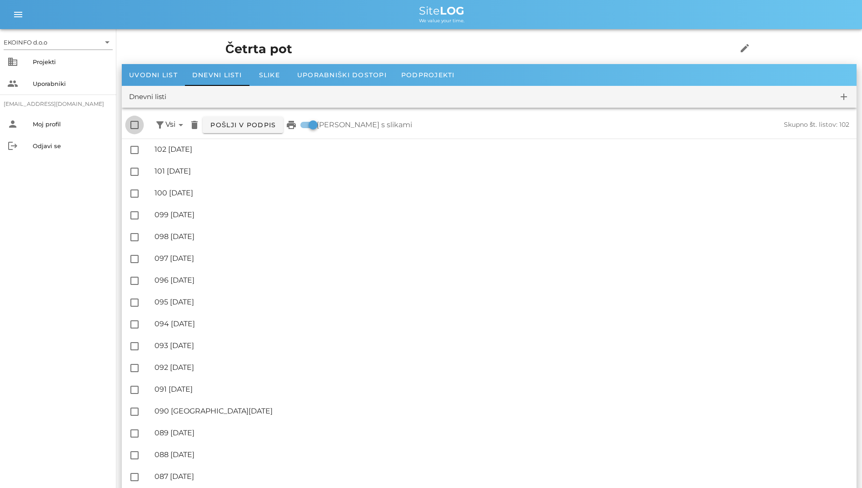
checkbox input "false"
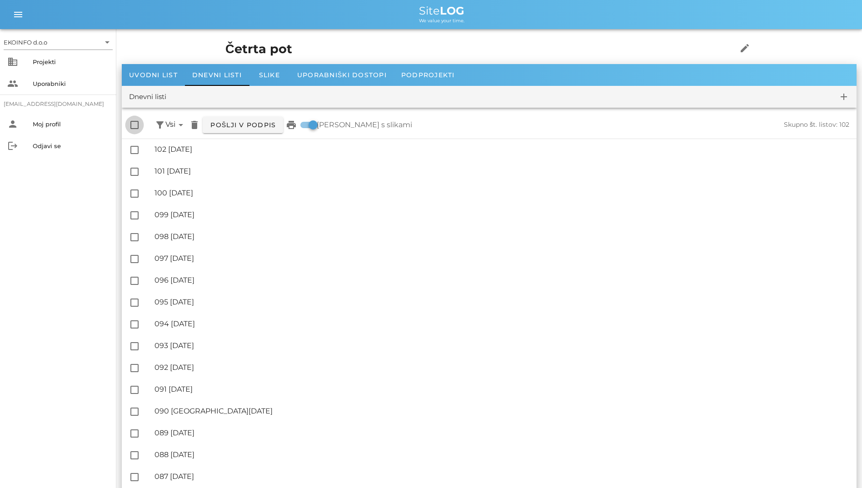
checkbox input "false"
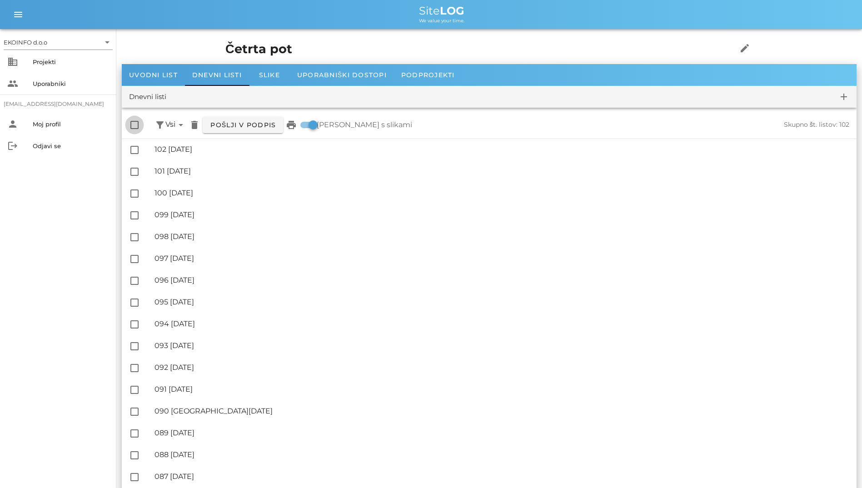
checkbox input "false"
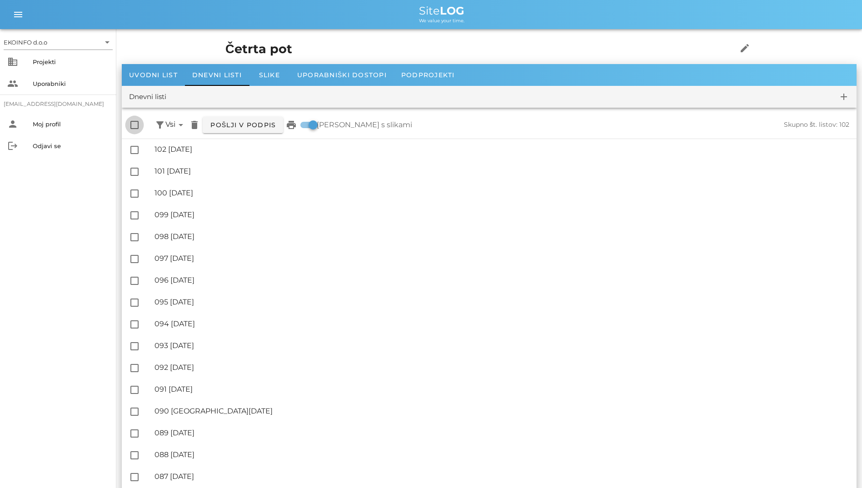
checkbox input "false"
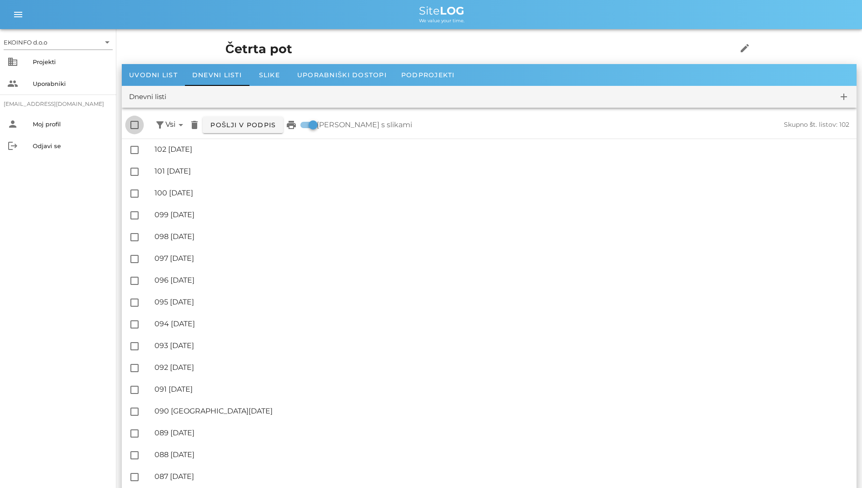
checkbox input "false"
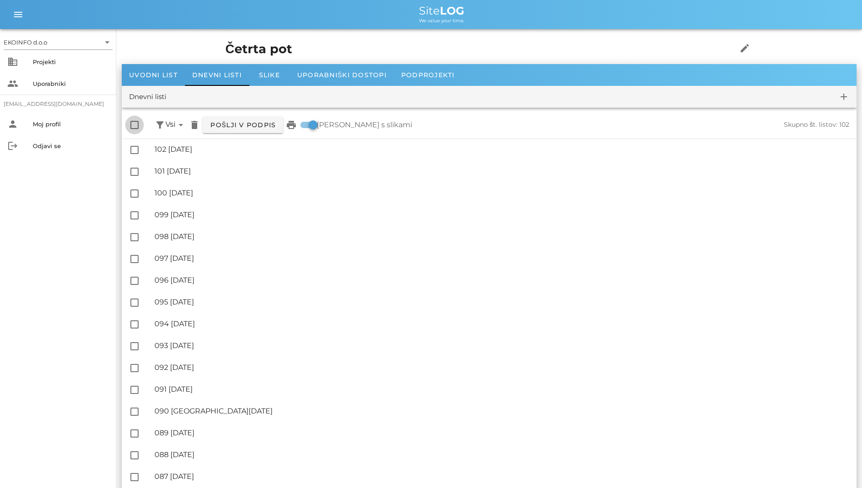
checkbox input "false"
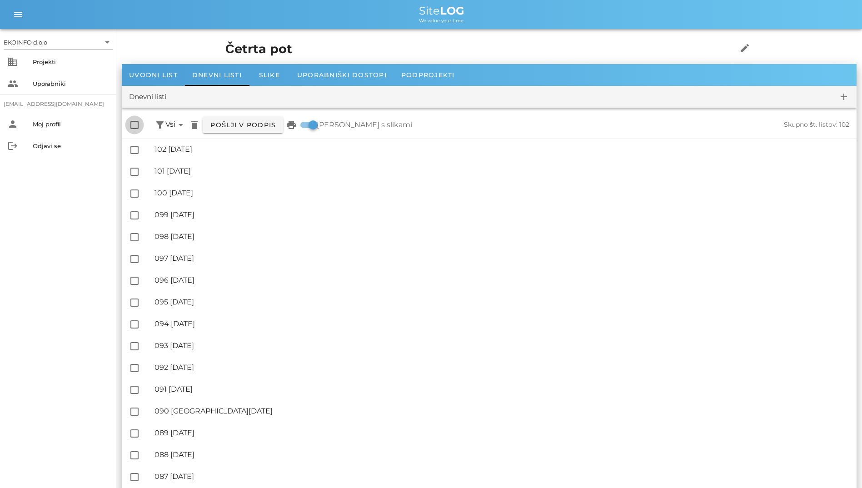
checkbox input "false"
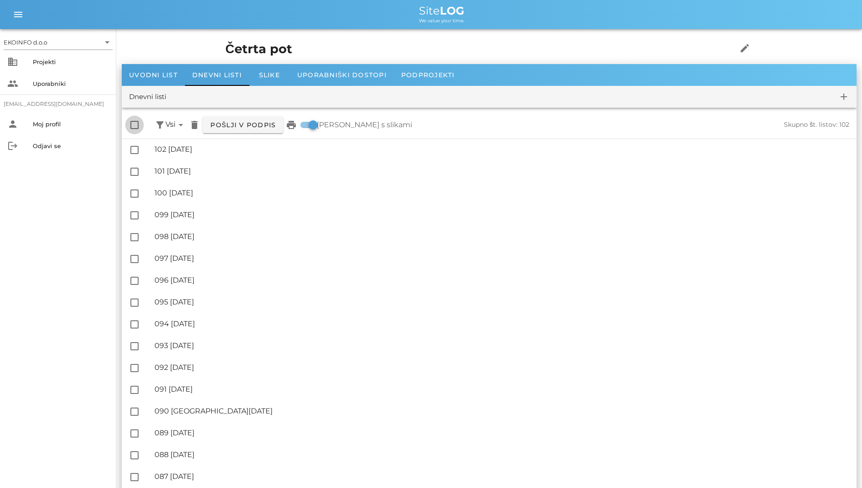
checkbox input "false"
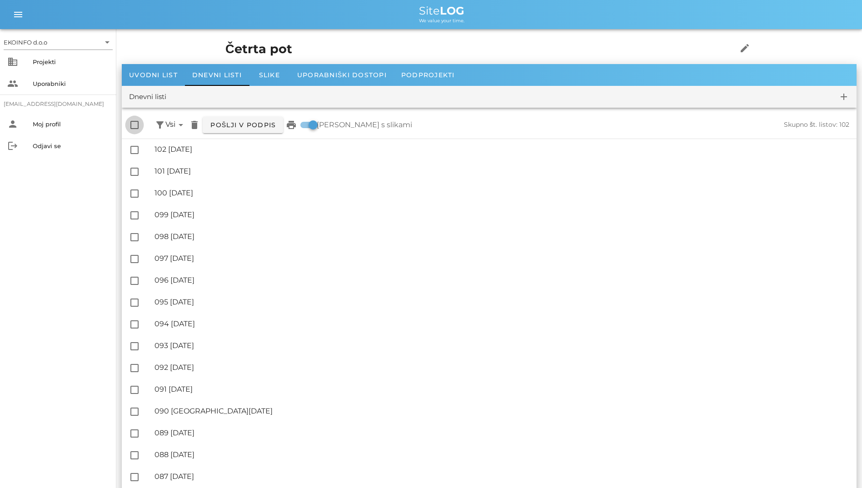
checkbox input "false"
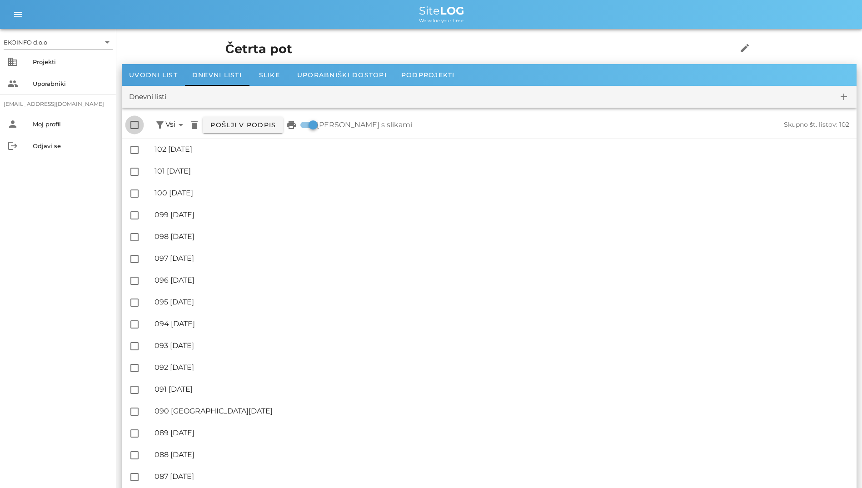
checkbox input "false"
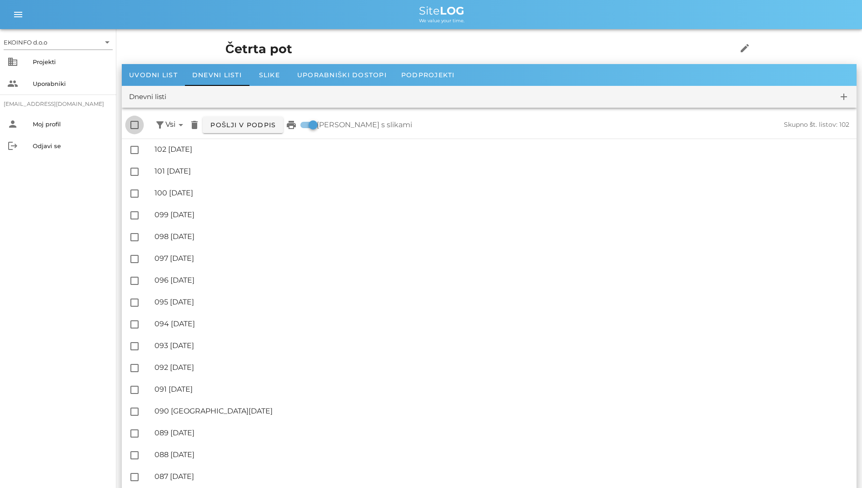
checkbox input "false"
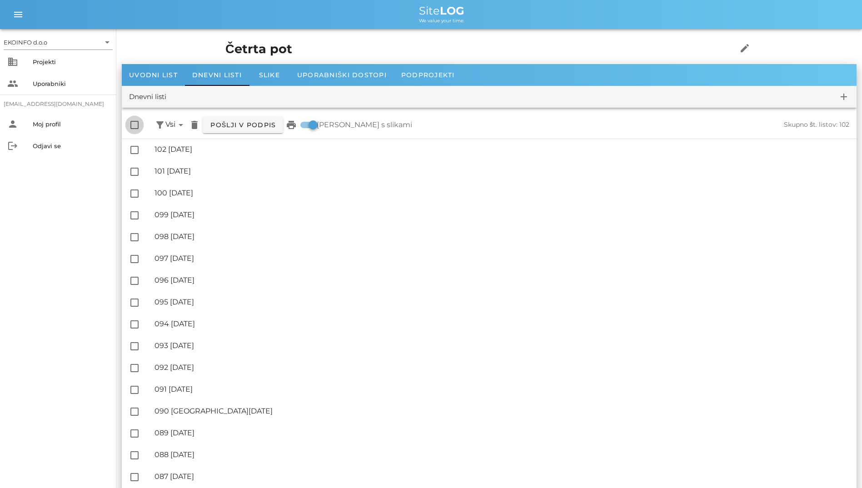
checkbox input "false"
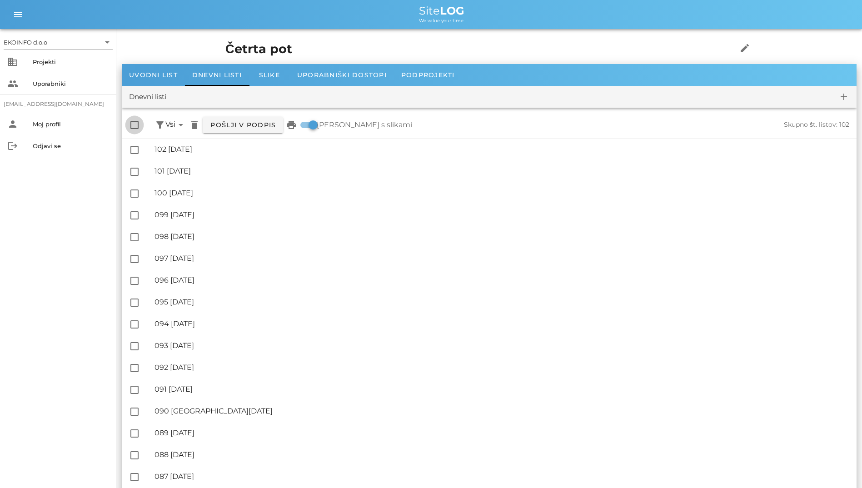
checkbox input "false"
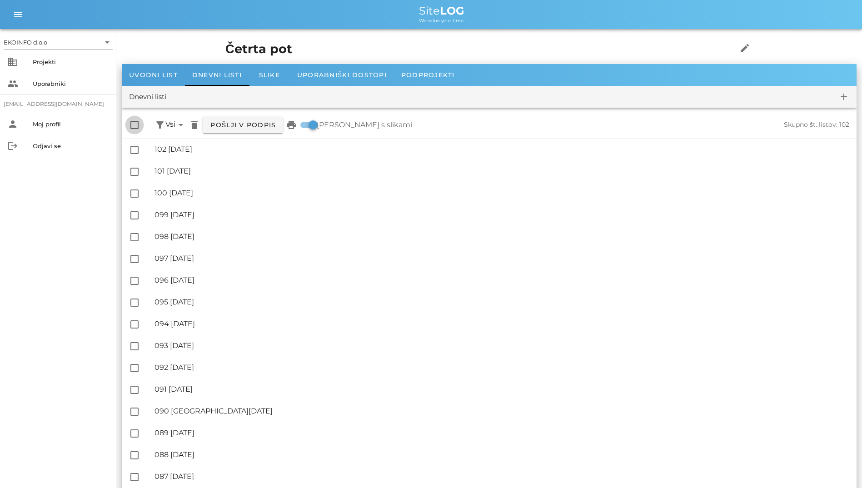
checkbox input "false"
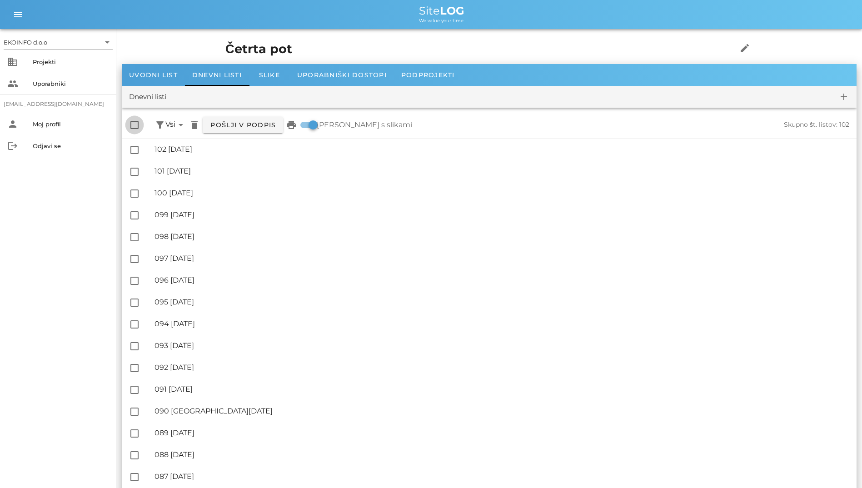
checkbox input "false"
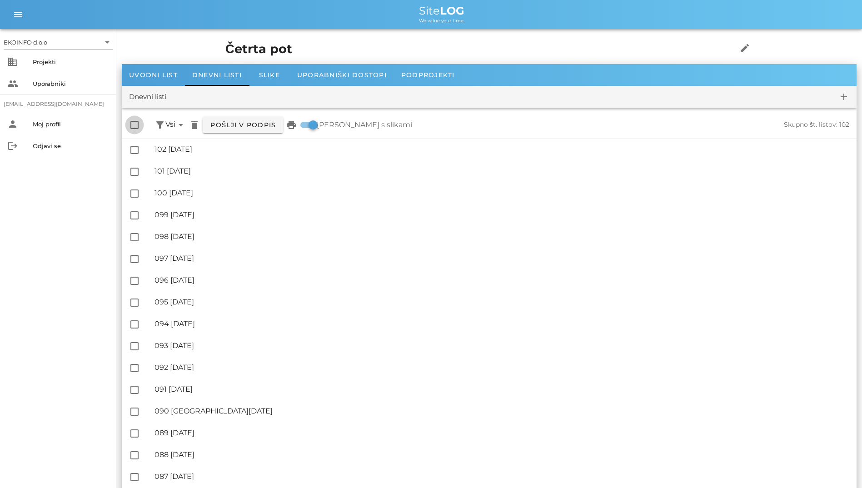
checkbox input "false"
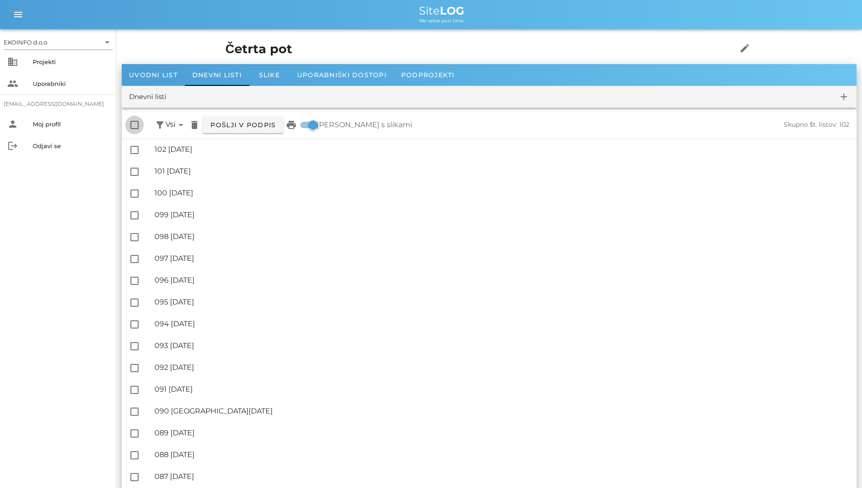
checkbox input "false"
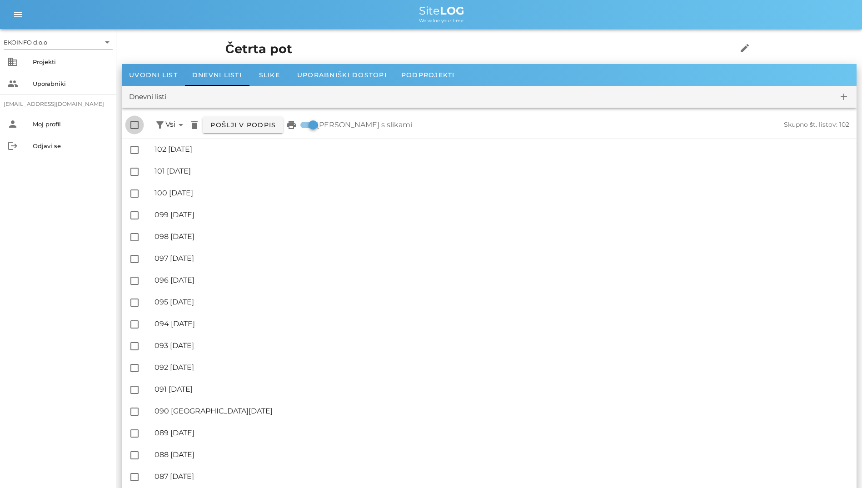
checkbox input "false"
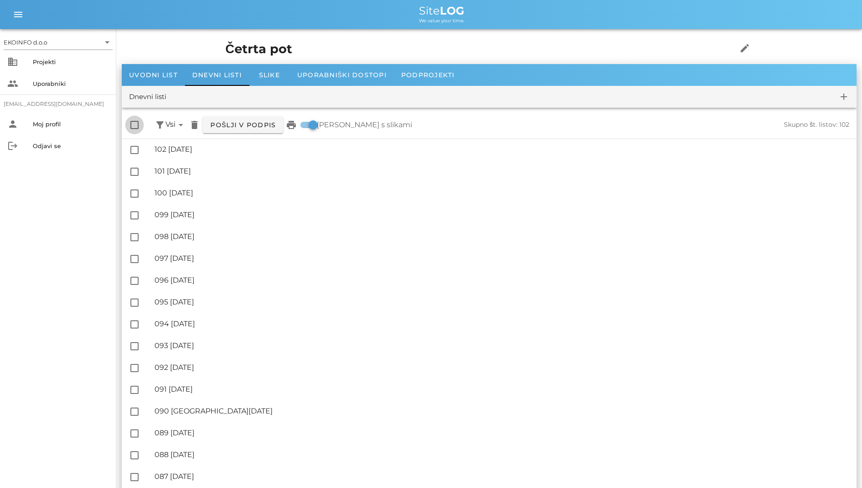
checkbox input "false"
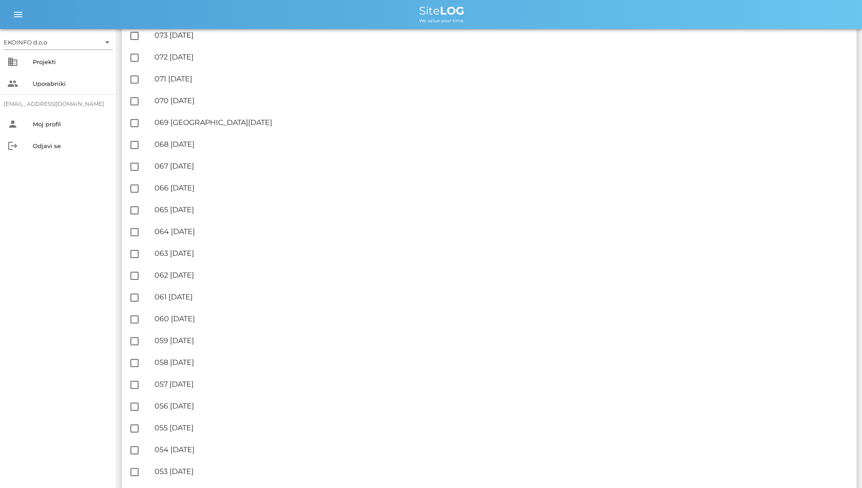
scroll to position [699, 0]
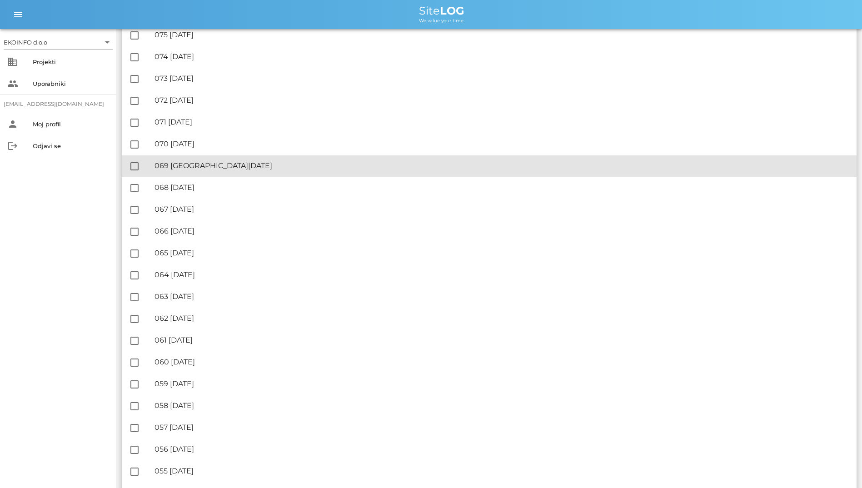
click at [248, 169] on div "🔏 069 [DATE]" at bounding box center [502, 165] width 695 height 9
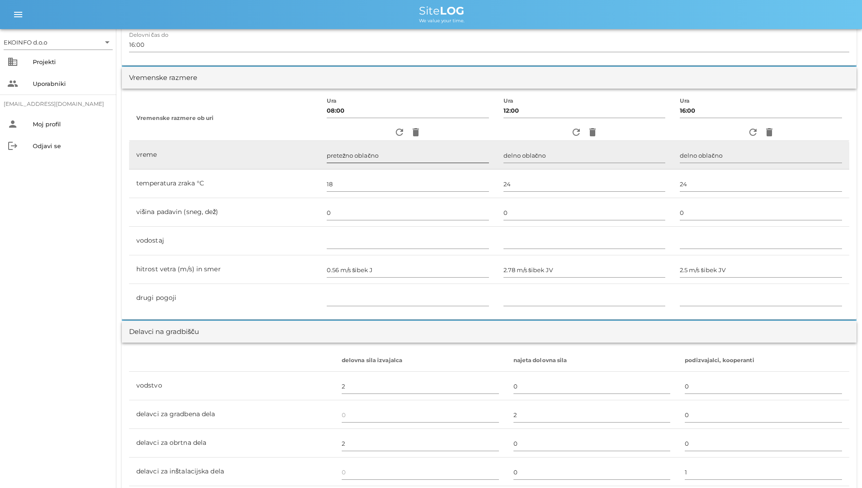
scroll to position [227, 0]
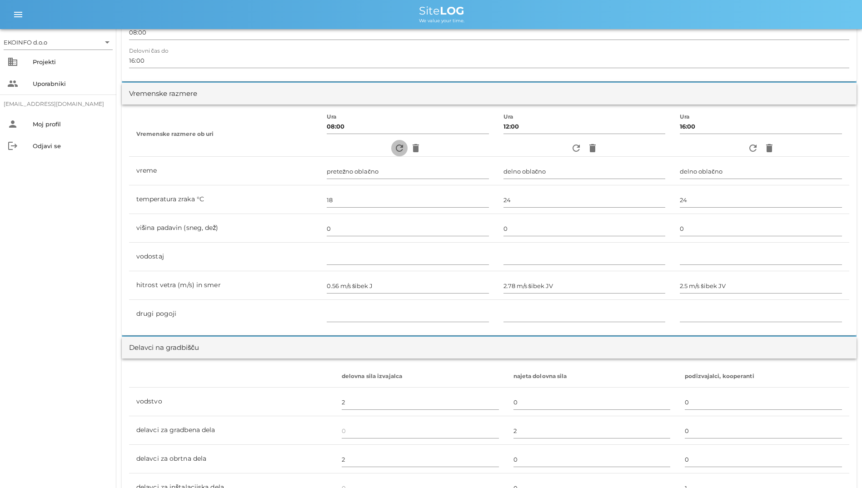
click at [394, 144] on icon "refresh" at bounding box center [399, 148] width 11 height 11
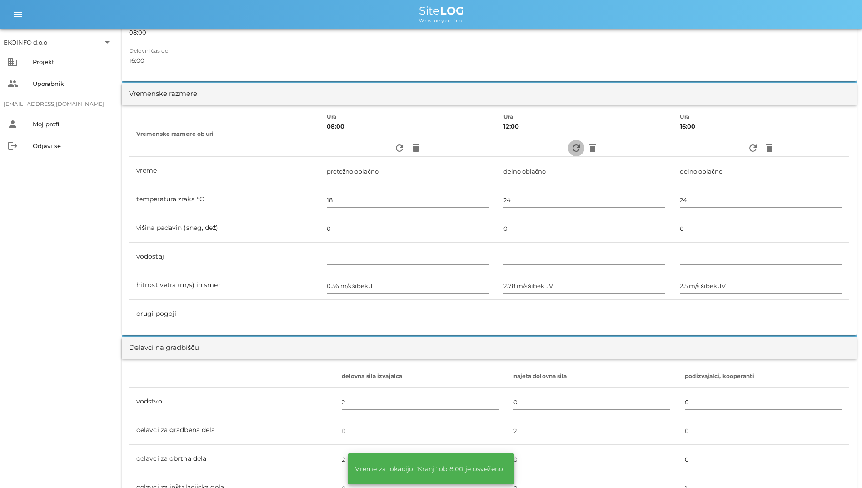
click at [570, 154] on button "refresh" at bounding box center [576, 148] width 16 height 16
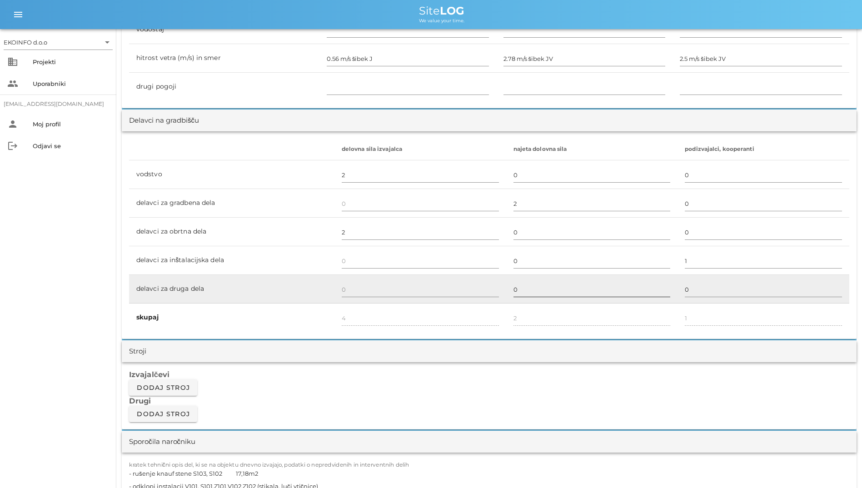
scroll to position [864, 0]
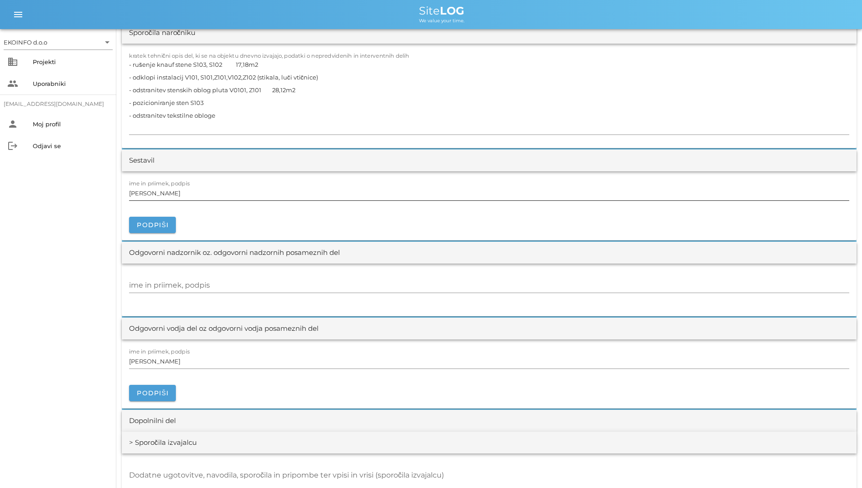
click at [386, 186] on input "[PERSON_NAME]" at bounding box center [489, 193] width 721 height 15
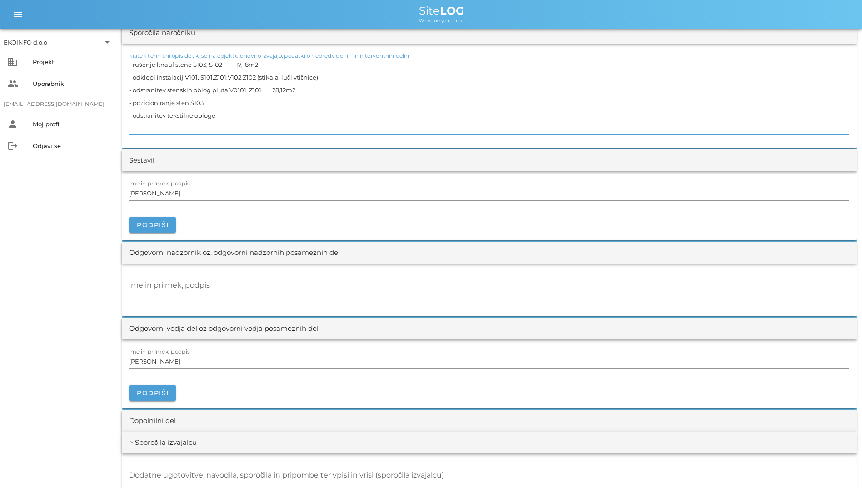
click at [420, 126] on textarea "- rušenje knauf stene S103, S102 17,18m2 - odklopi instalacij V101, S101,Z101,V…" at bounding box center [489, 96] width 721 height 76
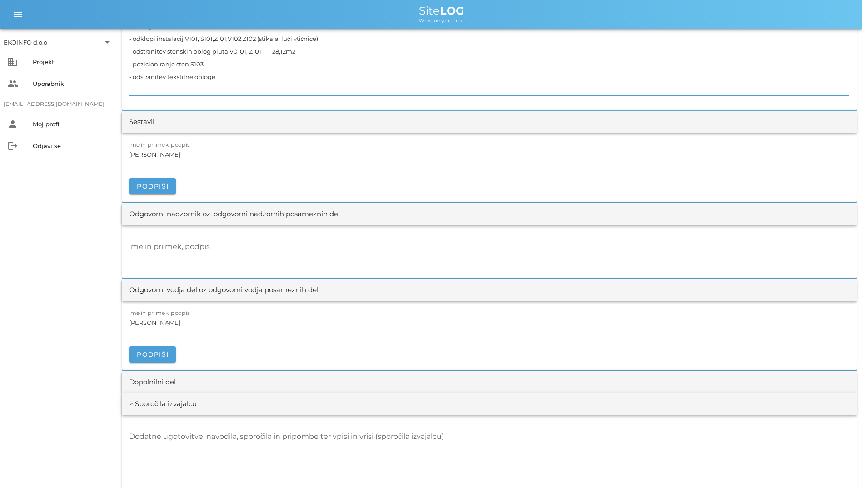
scroll to position [955, 0]
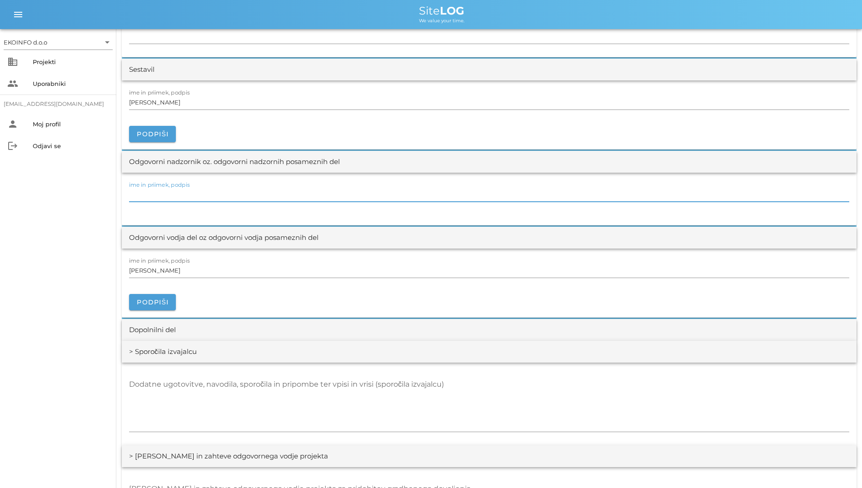
click at [442, 192] on input "ime in priimek, podpis" at bounding box center [489, 194] width 721 height 15
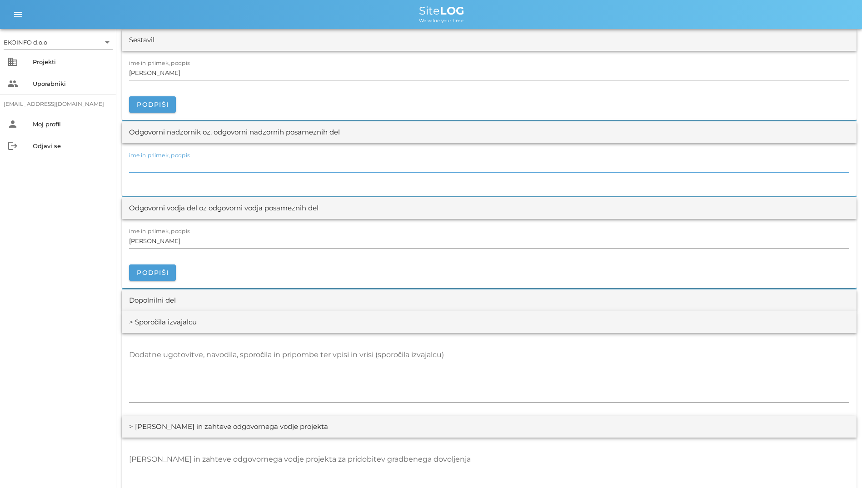
scroll to position [1000, 0]
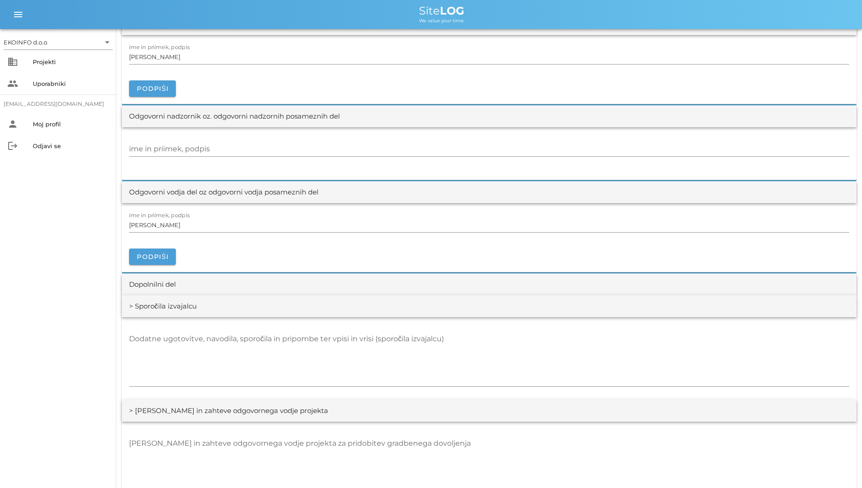
click at [560, 187] on div "Odgovorni vodja del oz odgovorni vodja posameznih del" at bounding box center [489, 192] width 735 height 22
click at [312, 146] on input "ime in priimek, podpis" at bounding box center [489, 149] width 721 height 15
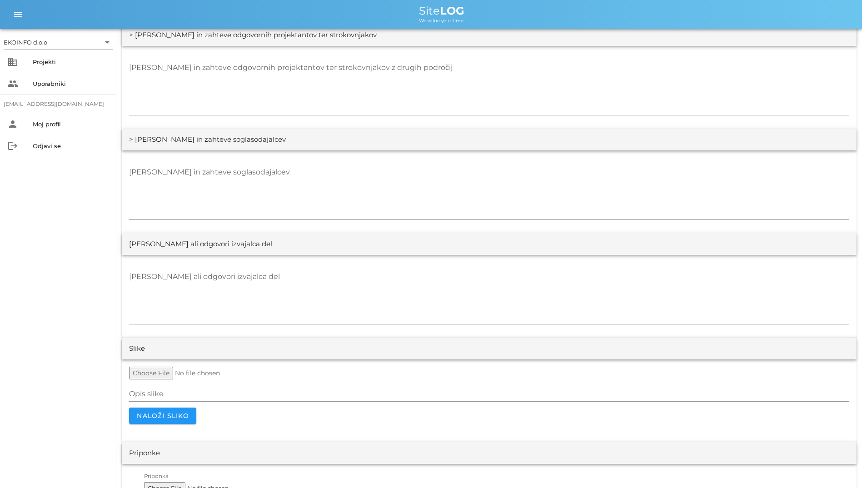
scroll to position [1626, 0]
